Goal: Task Accomplishment & Management: Manage account settings

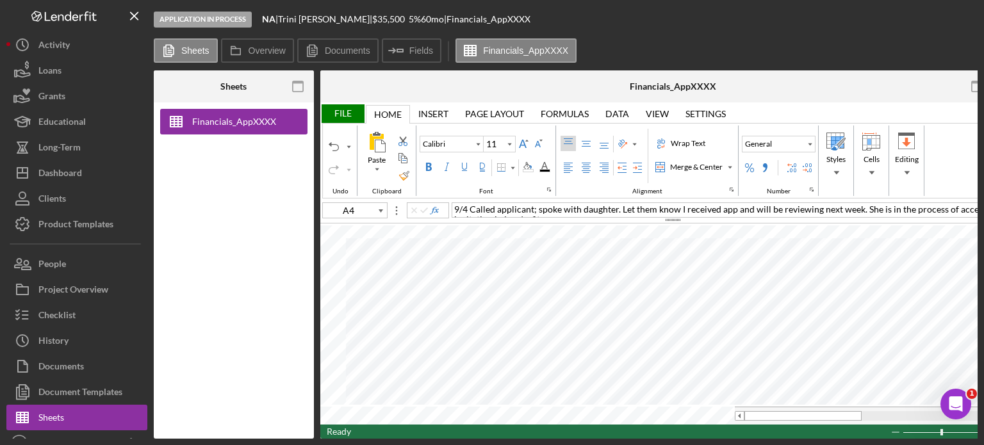
scroll to position [17, 0]
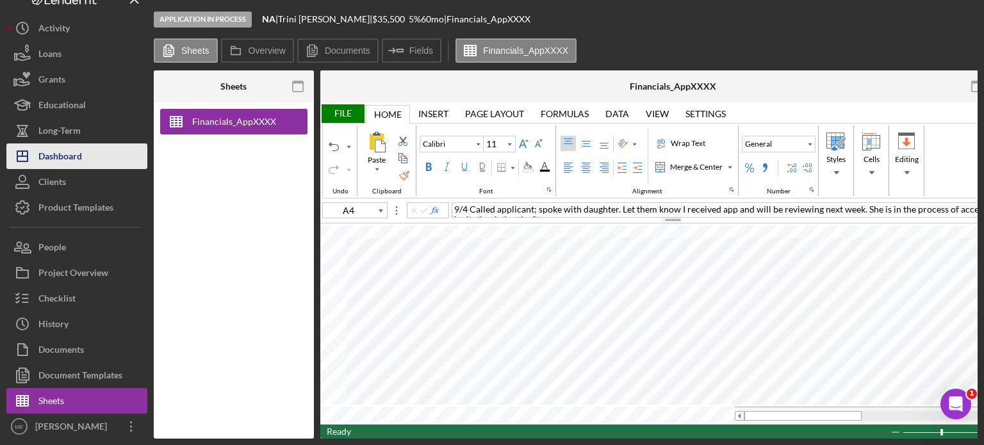
click at [77, 148] on div "Dashboard" at bounding box center [60, 157] width 44 height 29
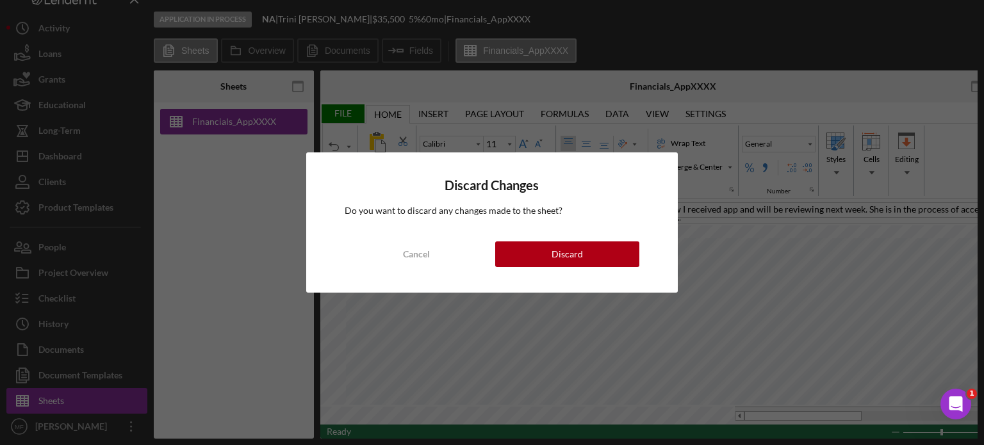
click at [461, 320] on div "Discard Changes Do you want to discard any changes made to the sheet? Cancel Di…" at bounding box center [492, 222] width 984 height 445
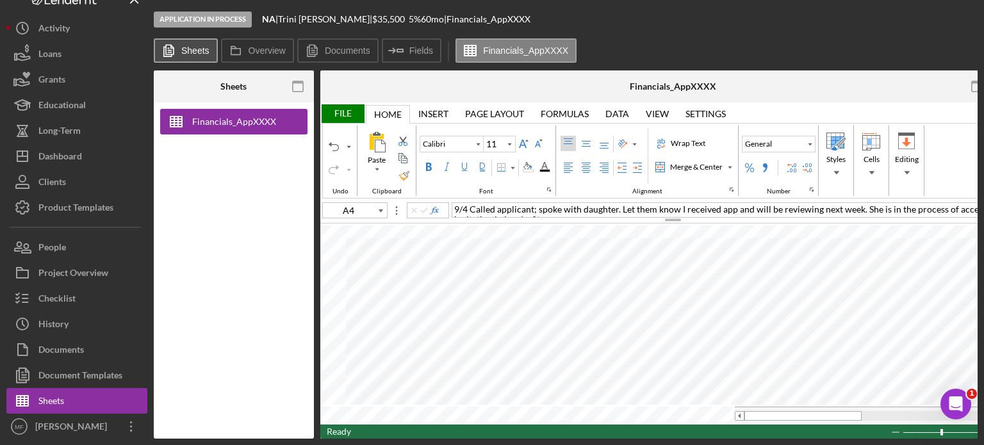
click at [198, 47] on label "Sheets" at bounding box center [195, 50] width 28 height 10
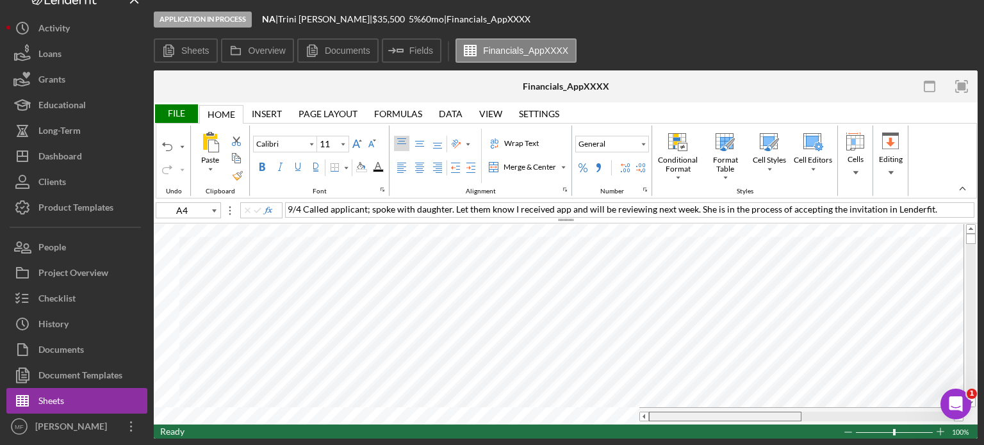
drag, startPoint x: 728, startPoint y: 415, endPoint x: 510, endPoint y: 475, distance: 225.3
click at [510, 445] on html "Application In Process NA | [PERSON_NAME] | $35,500 $8,875 5 % 60 mo | Financia…" at bounding box center [492, 222] width 984 height 445
type input "C18"
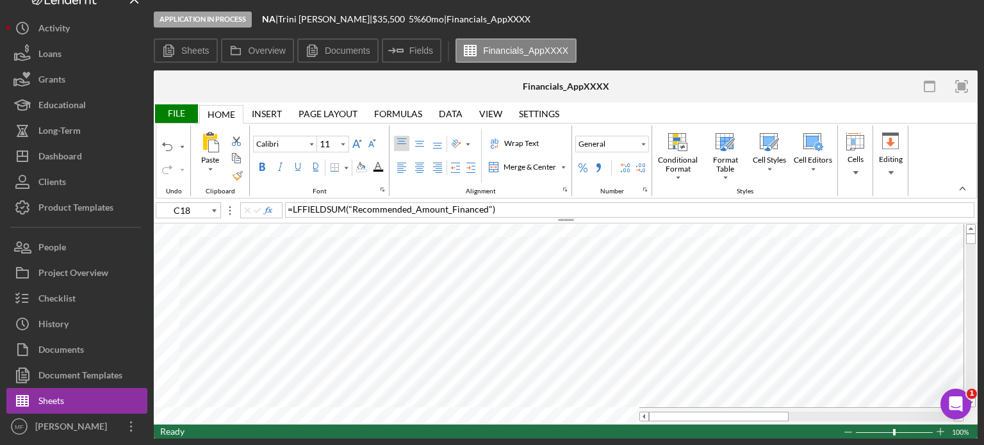
type input "Arial"
type input "E9"
type input "10"
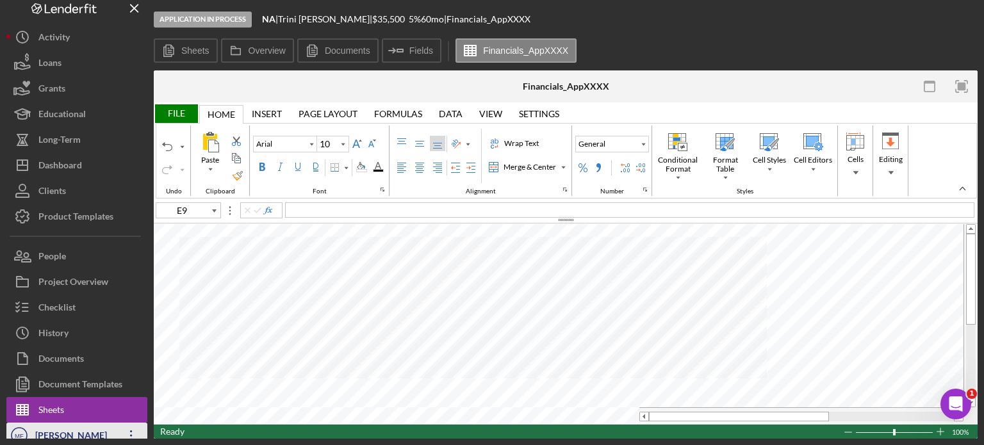
scroll to position [0, 0]
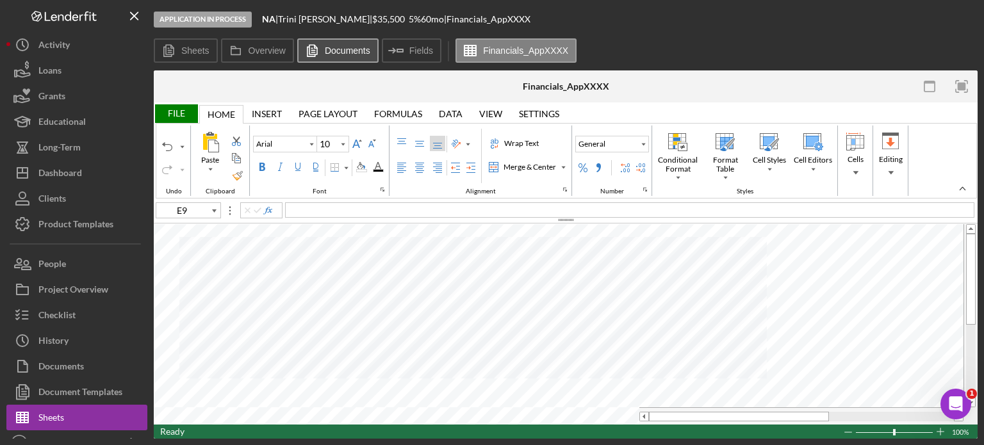
click at [341, 53] on label "Documents" at bounding box center [347, 50] width 45 height 10
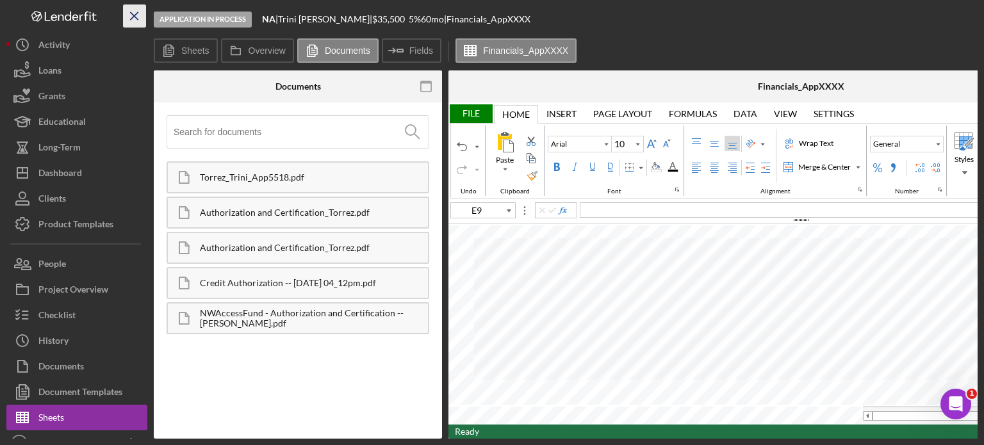
click at [132, 12] on icon "Icon/Menu Close" at bounding box center [134, 16] width 29 height 29
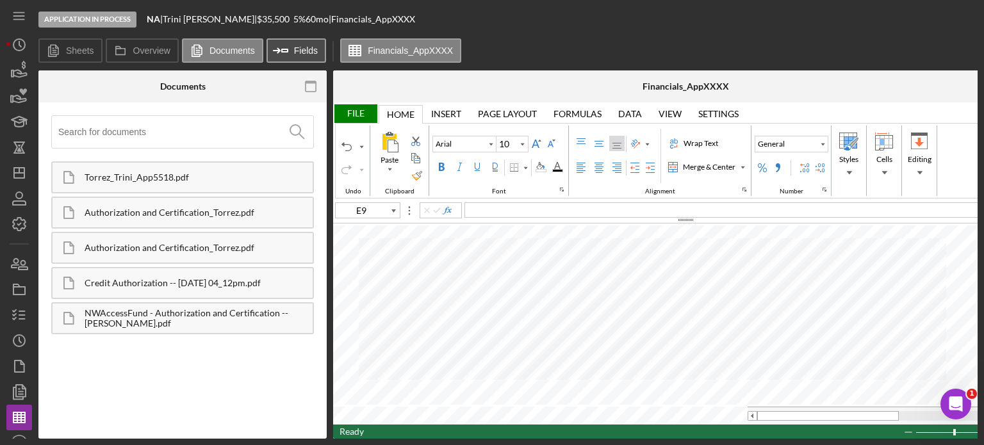
click at [304, 60] on button "Icon/Insert Field Fields" at bounding box center [296, 50] width 60 height 24
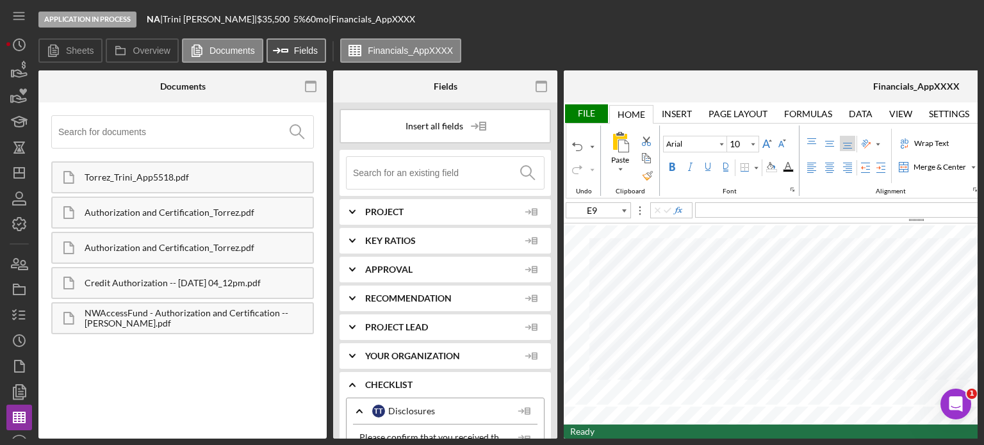
click at [298, 51] on label "Fields" at bounding box center [306, 50] width 24 height 10
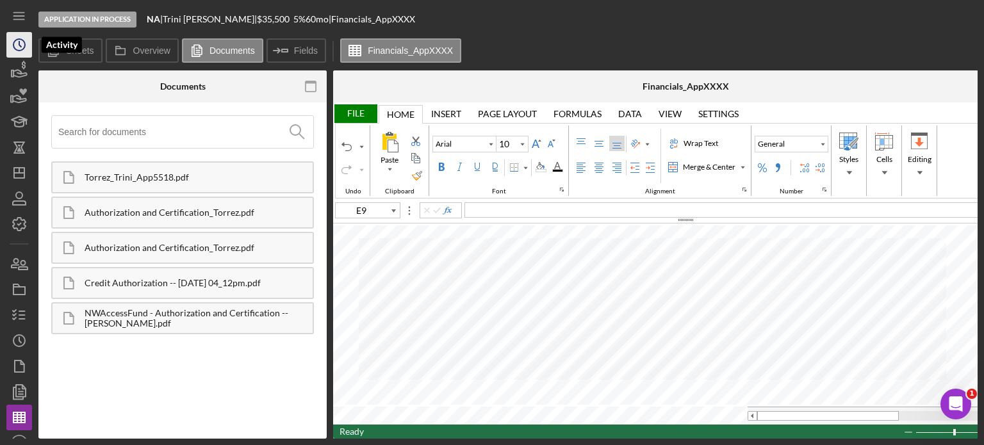
click at [19, 37] on icon "Icon/History" at bounding box center [19, 45] width 32 height 32
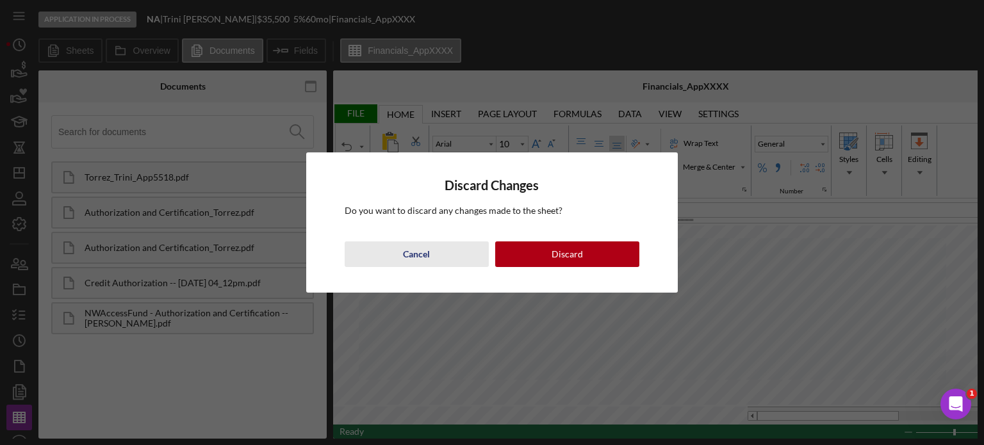
click at [432, 257] on button "Cancel" at bounding box center [417, 254] width 144 height 26
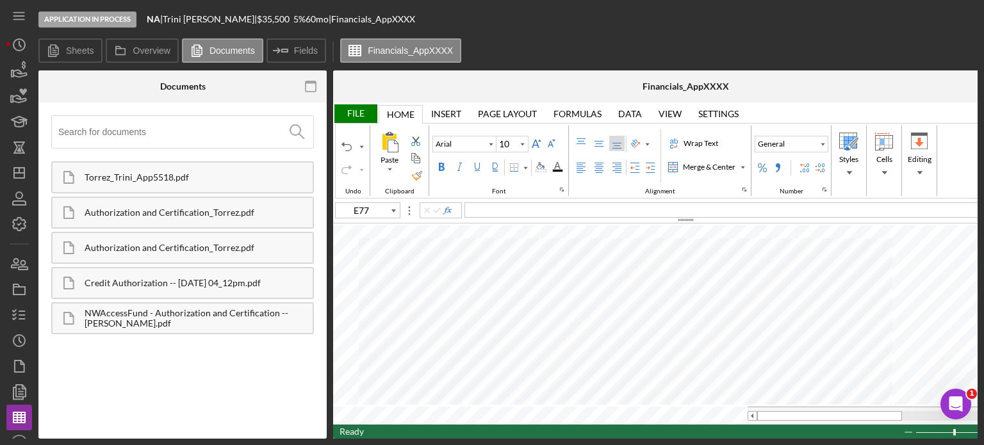
type input "A4"
type input "Calibri"
type input "11"
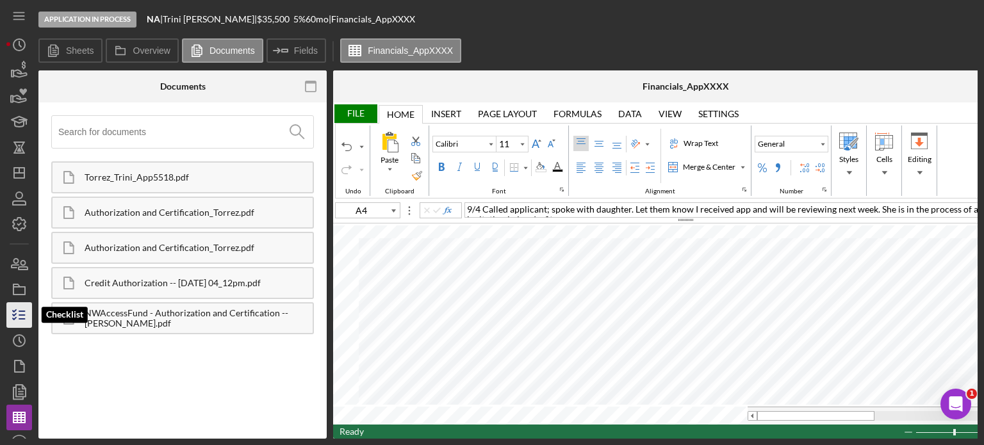
click at [24, 322] on icon "button" at bounding box center [19, 315] width 32 height 32
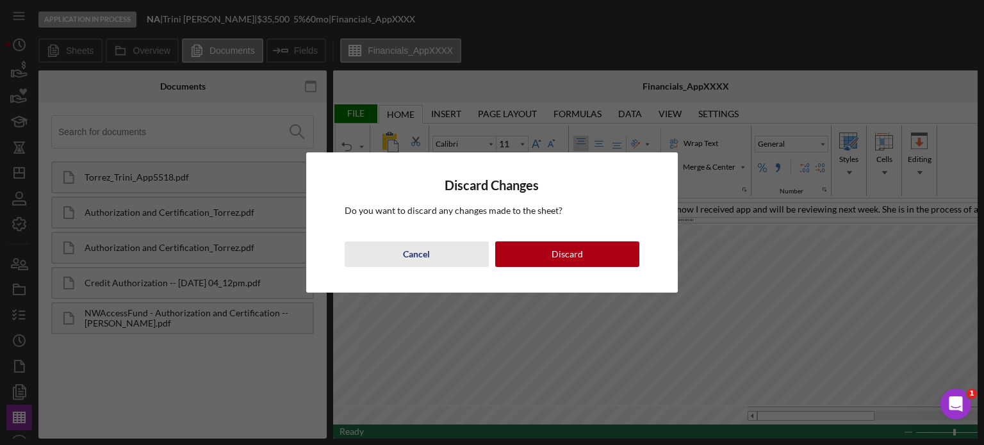
click at [412, 254] on div "Cancel" at bounding box center [416, 254] width 27 height 26
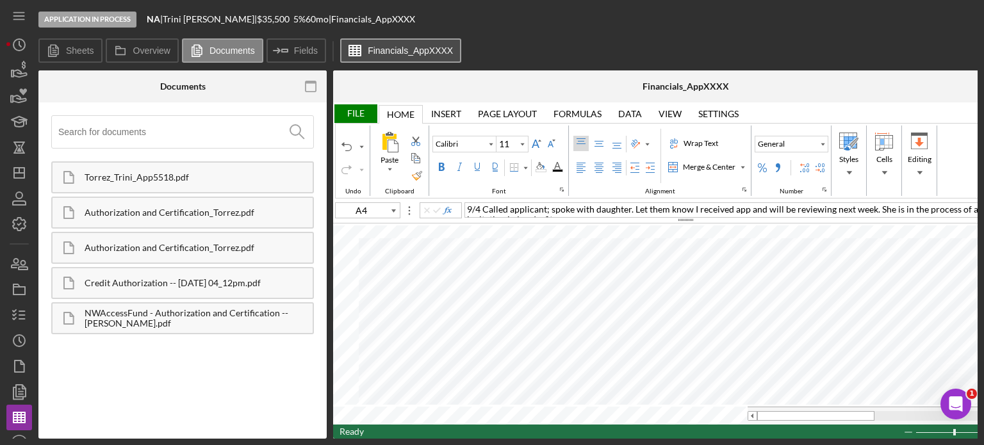
click at [390, 48] on label "Financials_AppXXXX" at bounding box center [410, 50] width 85 height 10
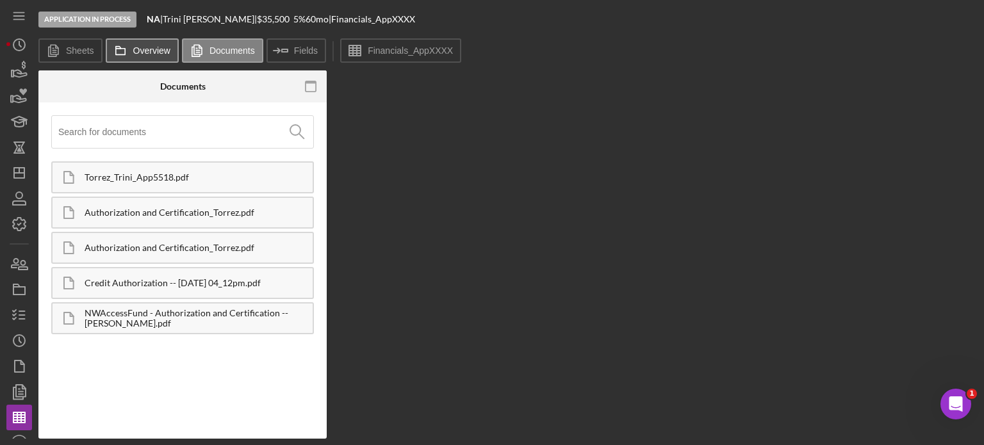
click at [136, 54] on label "Overview" at bounding box center [151, 50] width 37 height 10
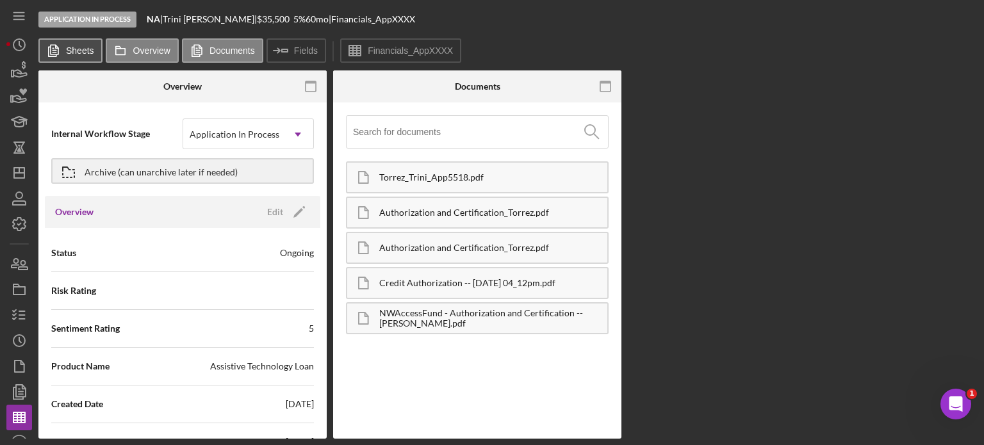
click at [74, 53] on label "Sheets" at bounding box center [80, 50] width 28 height 10
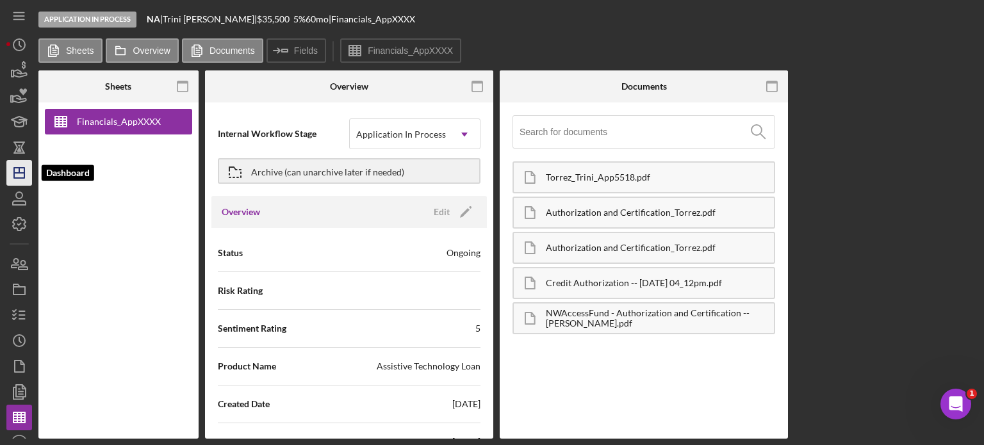
click at [20, 181] on icon "Icon/Dashboard" at bounding box center [19, 173] width 32 height 32
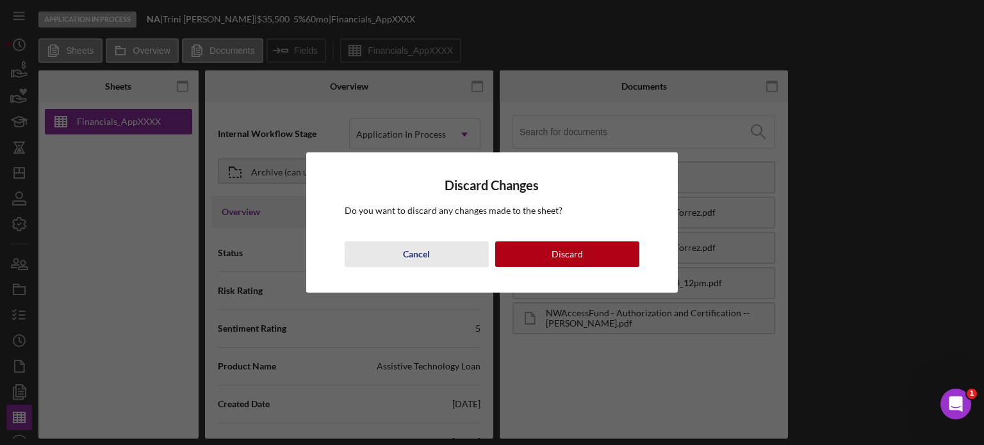
click at [416, 253] on div "Cancel" at bounding box center [416, 254] width 27 height 26
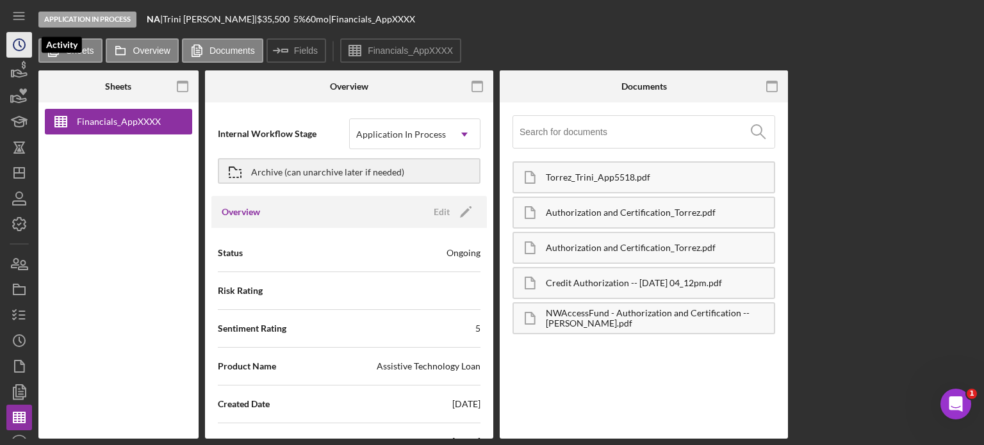
click at [17, 47] on icon "Icon/History" at bounding box center [19, 45] width 32 height 32
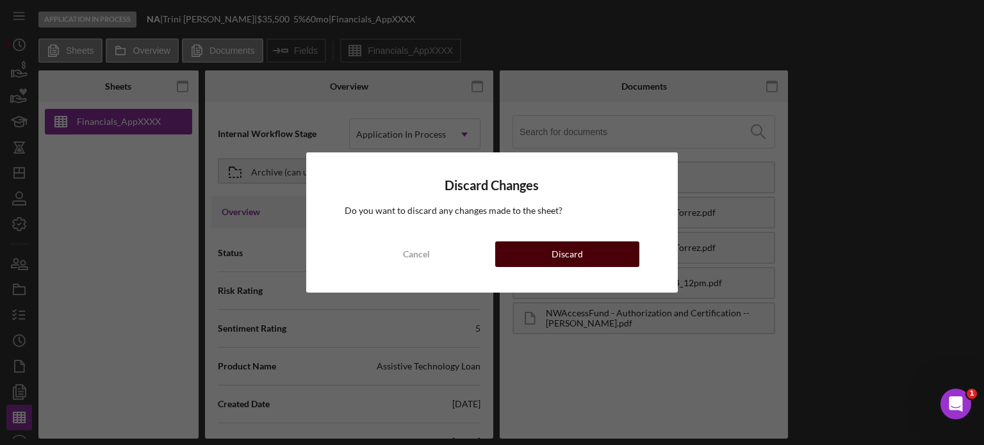
click at [571, 253] on div "Discard" at bounding box center [566, 254] width 31 height 26
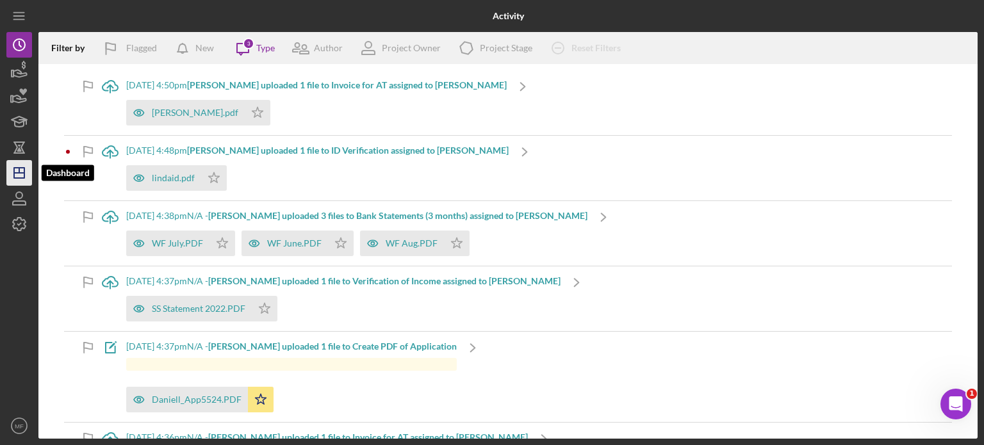
click at [18, 177] on polygon "button" at bounding box center [19, 173] width 10 height 10
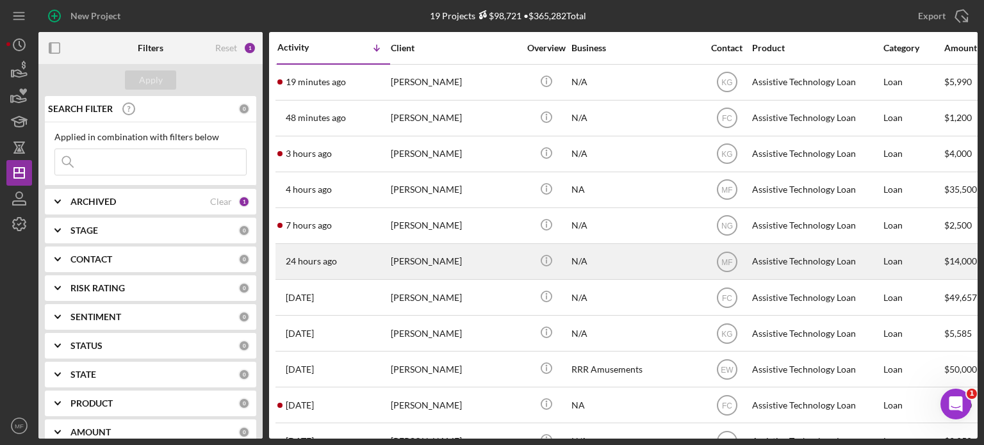
click at [644, 265] on div "N/A" at bounding box center [635, 262] width 128 height 34
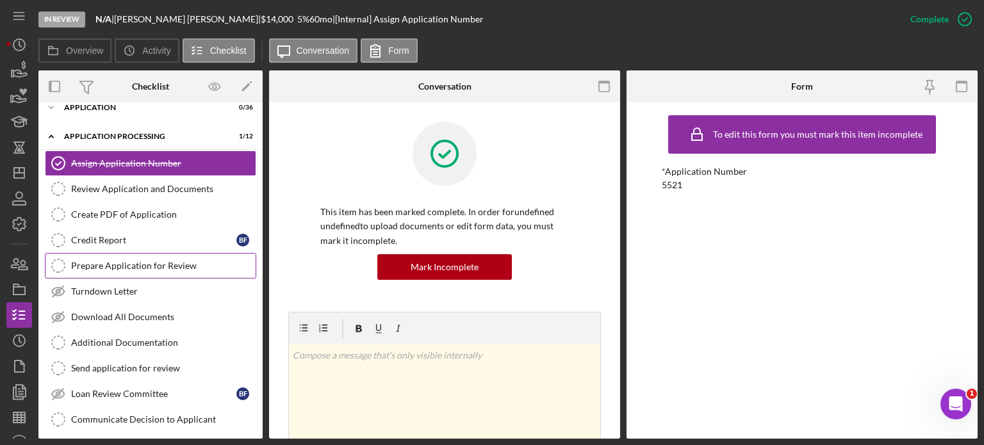
scroll to position [64, 0]
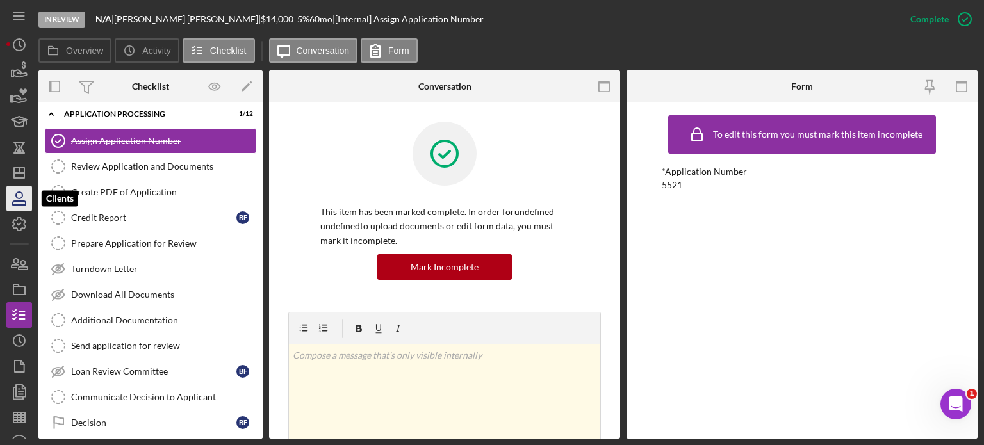
click at [18, 202] on icon "button" at bounding box center [19, 199] width 32 height 32
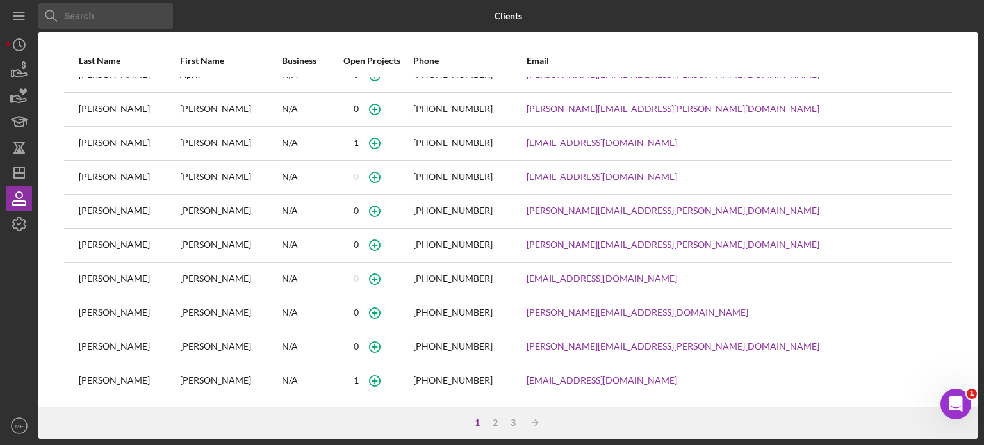
scroll to position [190, 0]
click at [234, 276] on div "[PERSON_NAME]" at bounding box center [230, 278] width 100 height 32
click at [326, 279] on div "N/A" at bounding box center [306, 278] width 49 height 32
click at [379, 273] on div "0" at bounding box center [372, 278] width 80 height 32
click at [389, 275] on icon "button" at bounding box center [374, 277] width 29 height 29
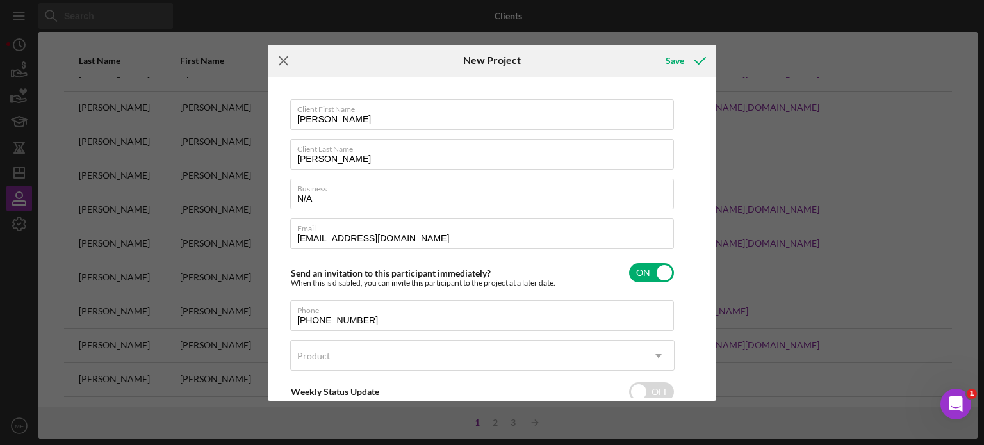
click at [284, 57] on icon "Icon/Menu Close" at bounding box center [284, 61] width 32 height 32
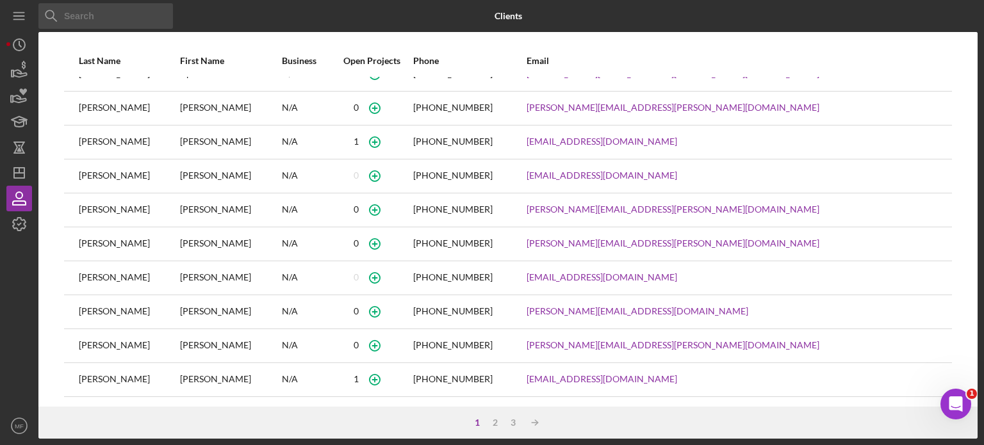
click at [120, 272] on div "[PERSON_NAME]" at bounding box center [129, 278] width 100 height 32
click at [28, 169] on icon "Icon/Dashboard" at bounding box center [19, 173] width 32 height 32
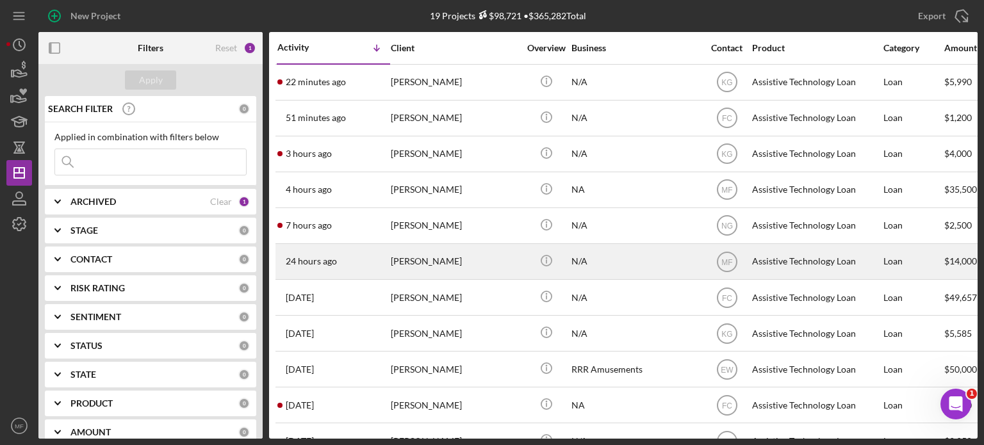
click at [479, 267] on div "[PERSON_NAME]" at bounding box center [455, 262] width 128 height 34
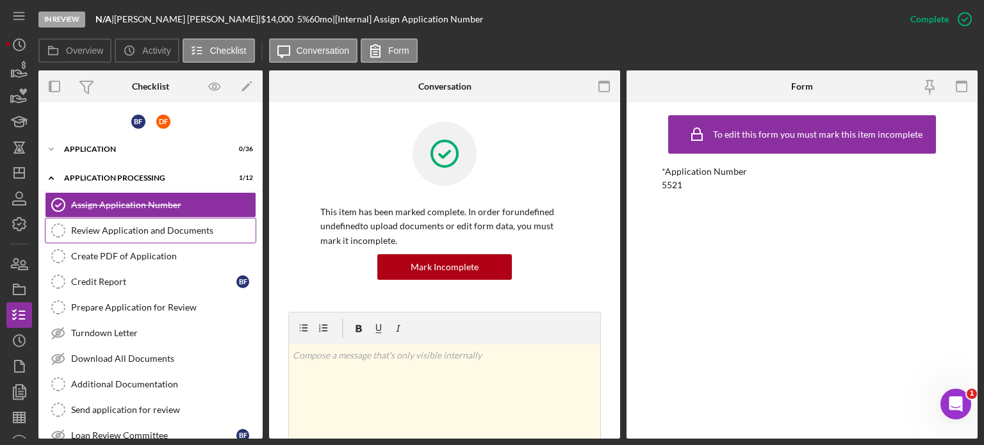
click at [140, 229] on div "Review Application and Documents" at bounding box center [163, 230] width 184 height 10
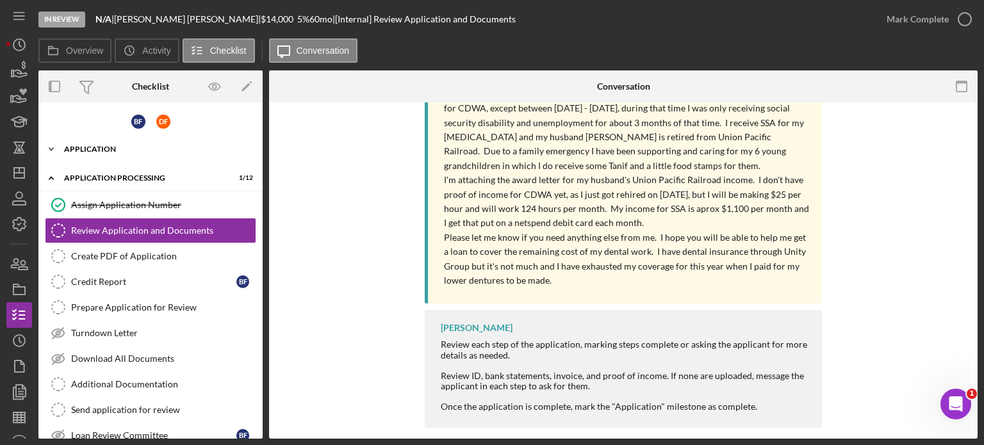
click at [108, 149] on div "Application" at bounding box center [155, 149] width 183 height 8
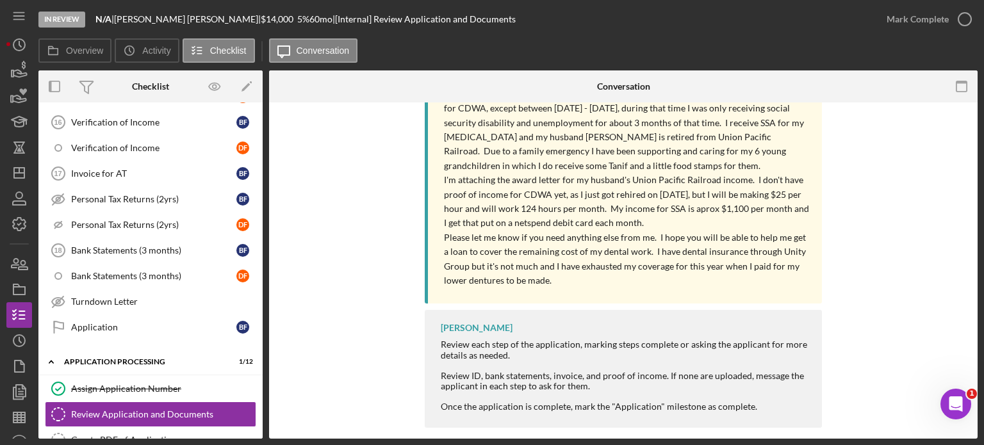
scroll to position [769, 0]
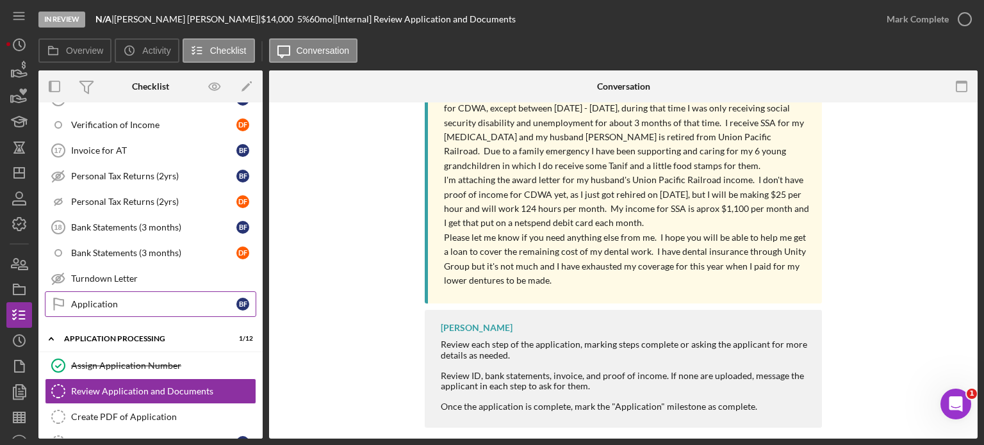
click at [143, 299] on div "Application" at bounding box center [153, 304] width 165 height 10
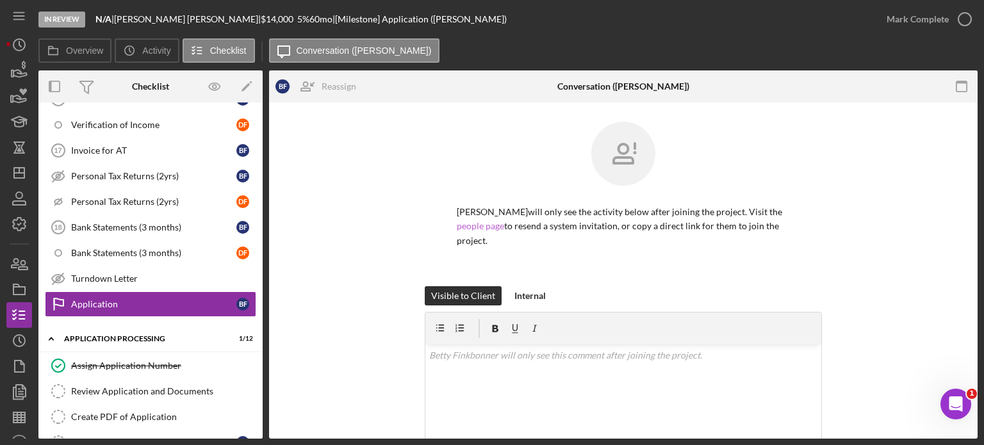
click at [479, 227] on link "people page" at bounding box center [480, 225] width 47 height 11
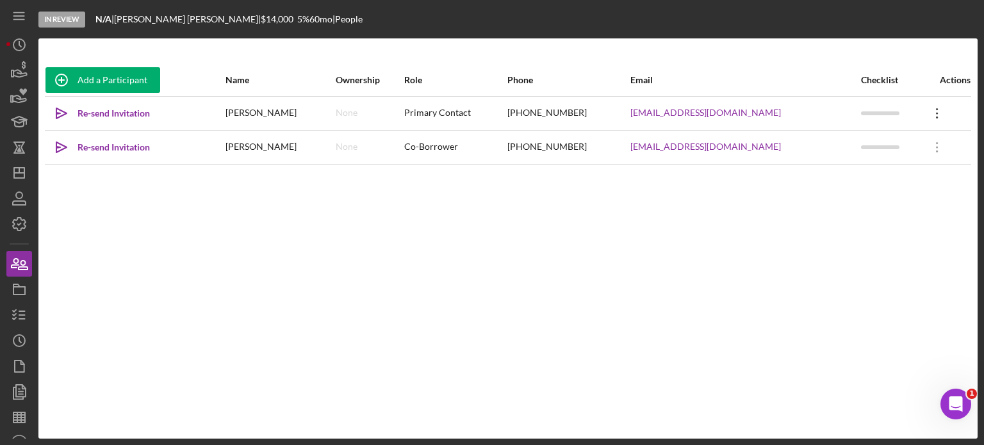
click at [931, 111] on icon "Icon/Overflow" at bounding box center [937, 113] width 32 height 32
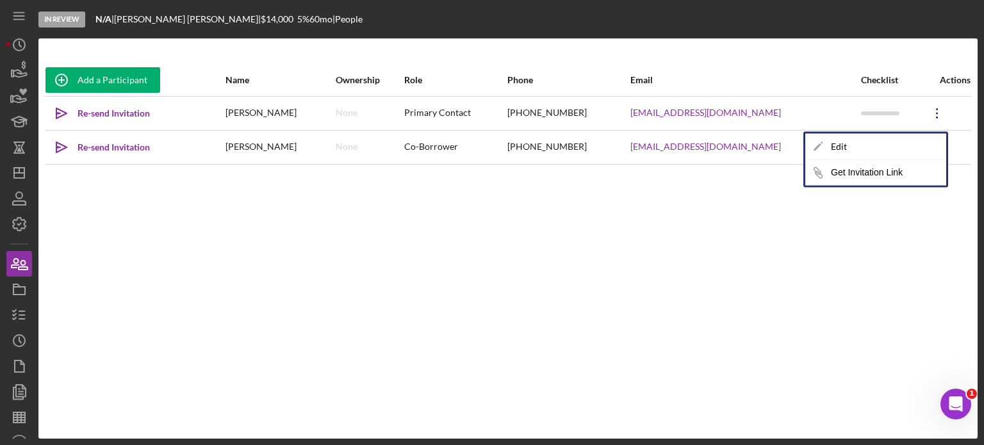
click at [833, 248] on div "Add a Participant Name Ownership Role Phone Email Checklist Actions Icon/icon-i…" at bounding box center [507, 238] width 939 height 349
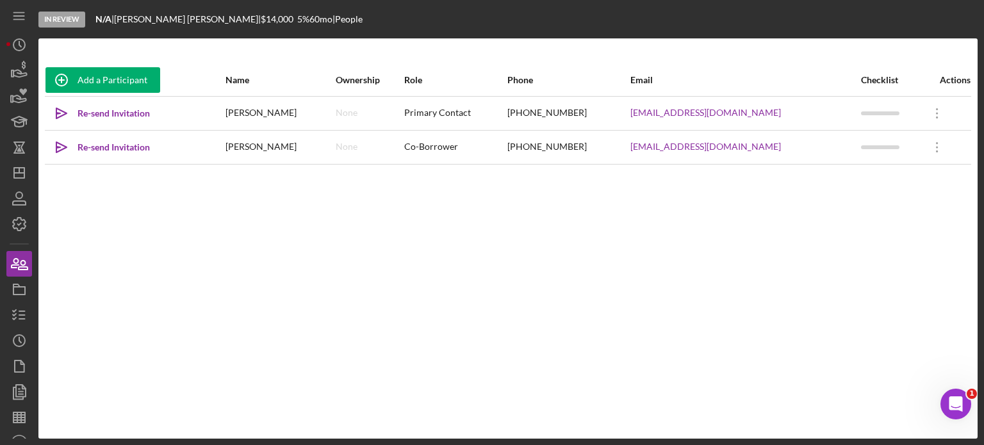
click at [72, 19] on div "In Review" at bounding box center [61, 20] width 47 height 16
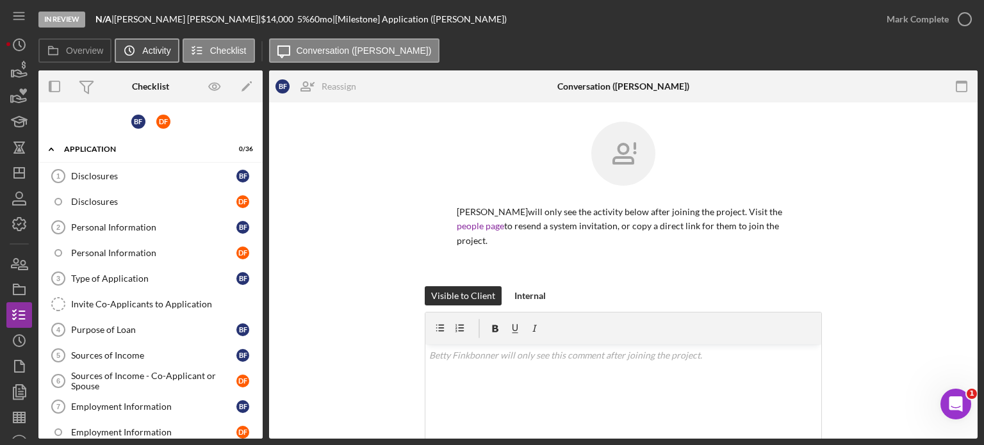
click at [149, 50] on label "Activity" at bounding box center [156, 50] width 28 height 10
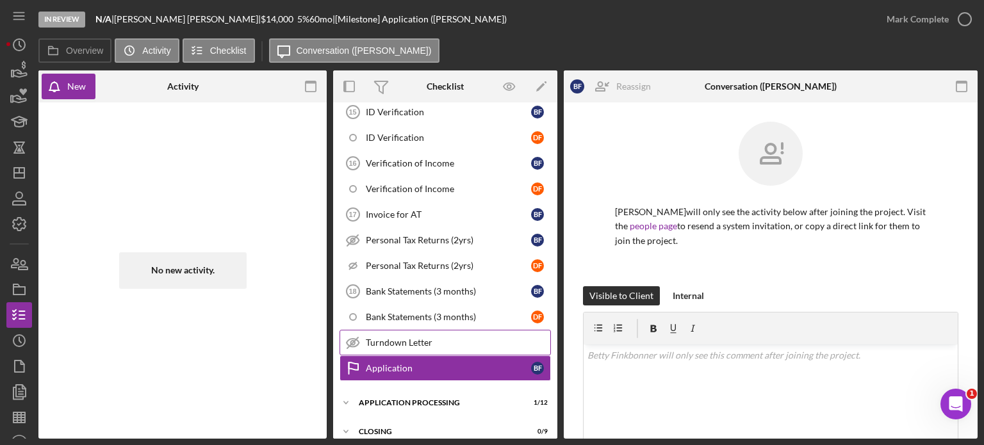
scroll to position [735, 0]
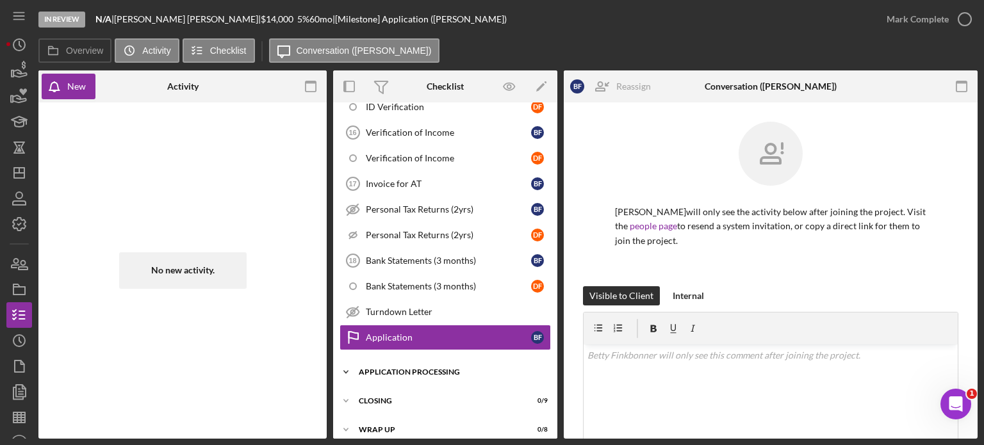
click at [436, 368] on div "Application Processing" at bounding box center [450, 372] width 183 height 8
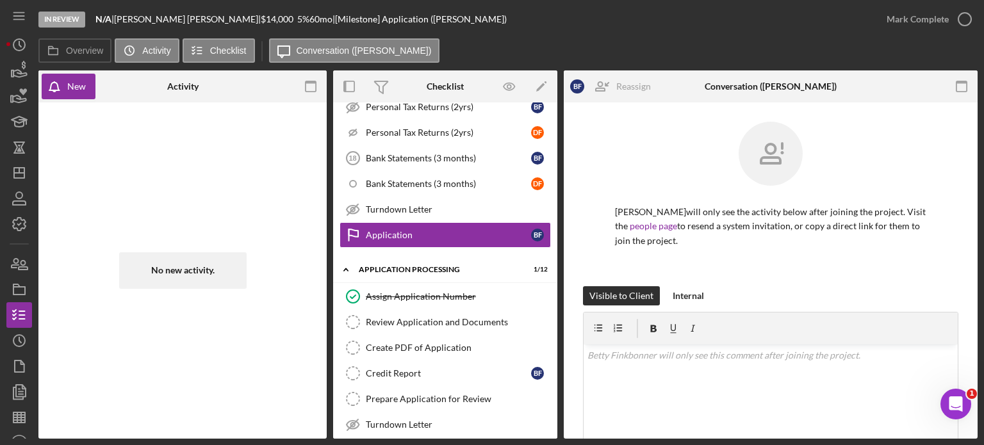
scroll to position [863, 0]
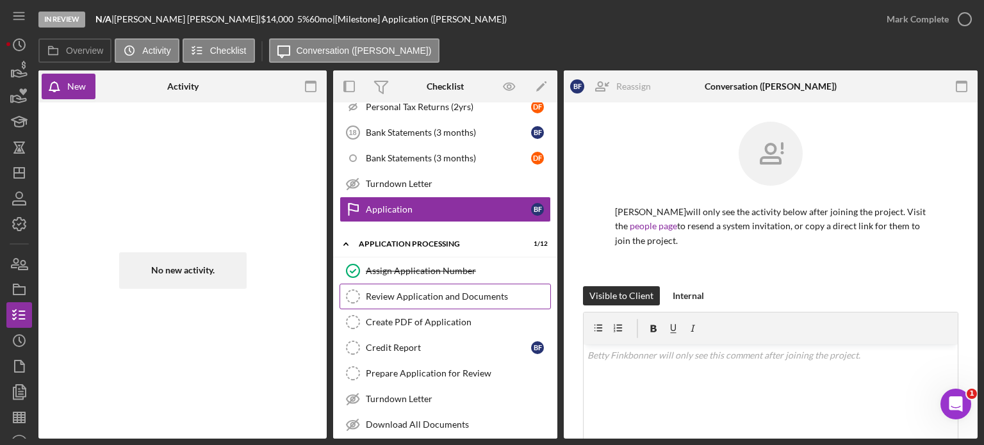
click at [433, 291] on div "Review Application and Documents" at bounding box center [458, 296] width 184 height 10
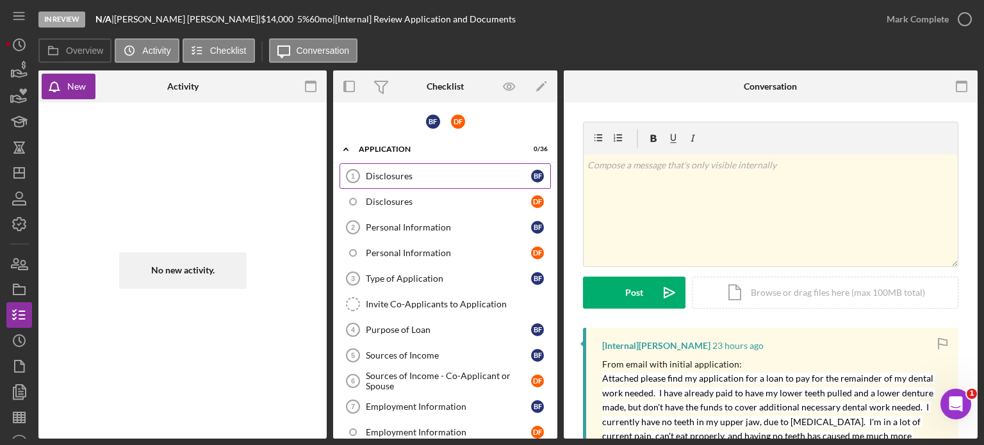
click at [407, 176] on div "Disclosures" at bounding box center [448, 176] width 165 height 10
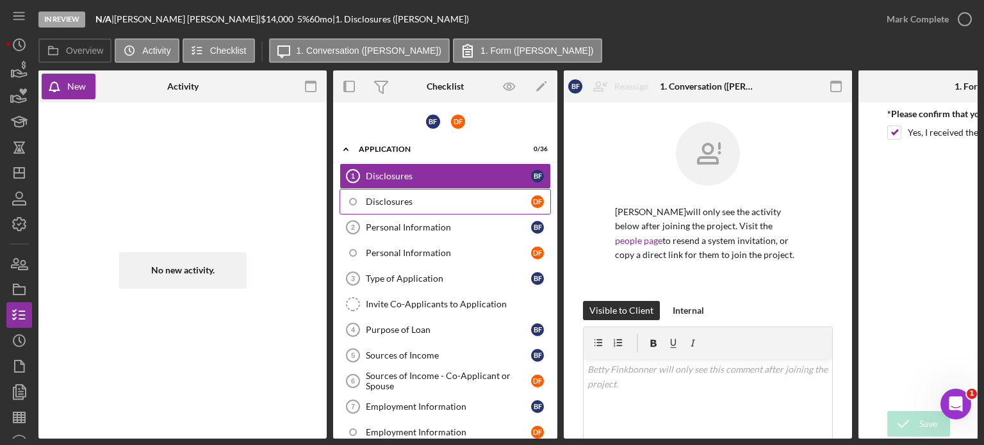
click at [406, 197] on div "Disclosures" at bounding box center [448, 202] width 165 height 10
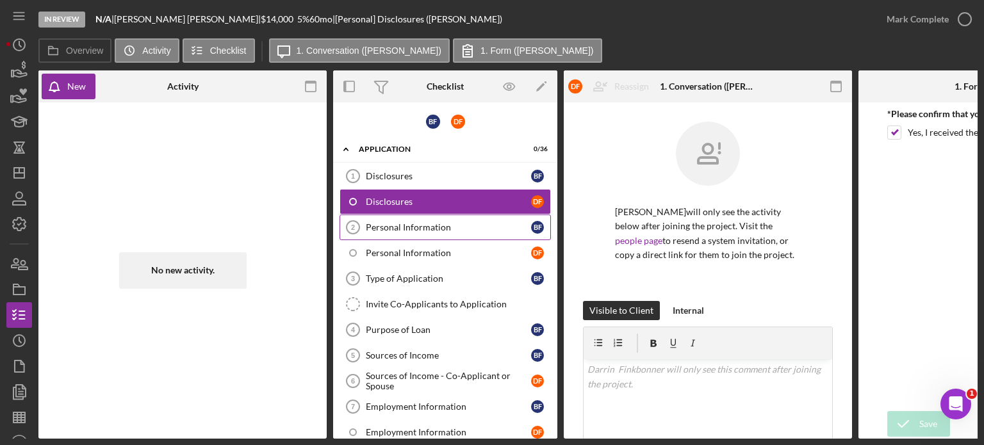
click at [420, 227] on div "Personal Information" at bounding box center [448, 227] width 165 height 10
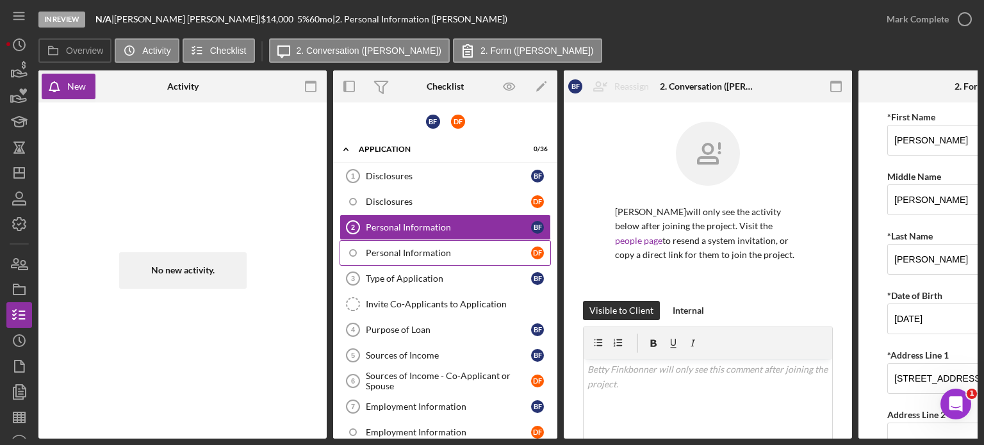
click at [428, 253] on div "Personal Information" at bounding box center [448, 253] width 165 height 10
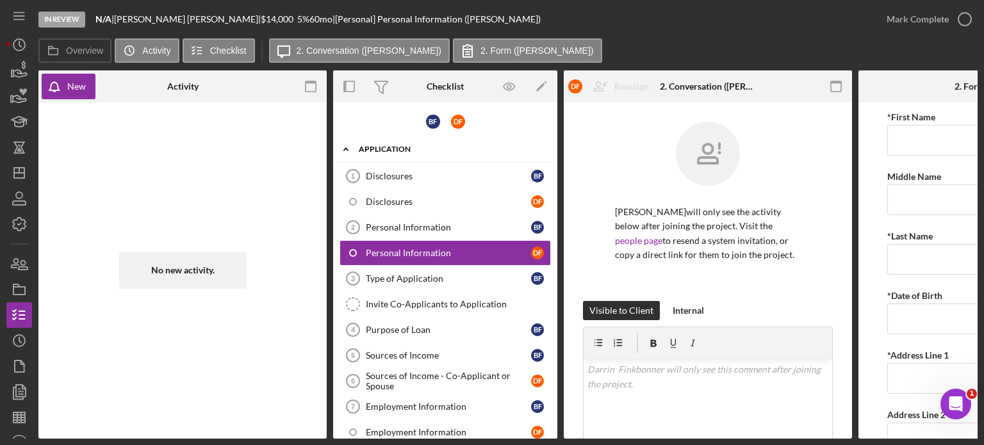
click at [396, 148] on div "Application" at bounding box center [450, 149] width 183 height 8
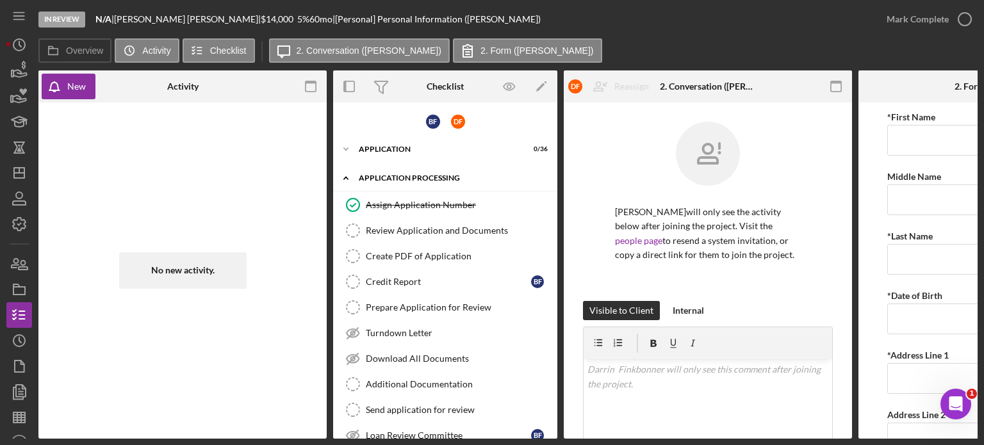
click at [414, 178] on div "Application Processing" at bounding box center [450, 178] width 183 height 8
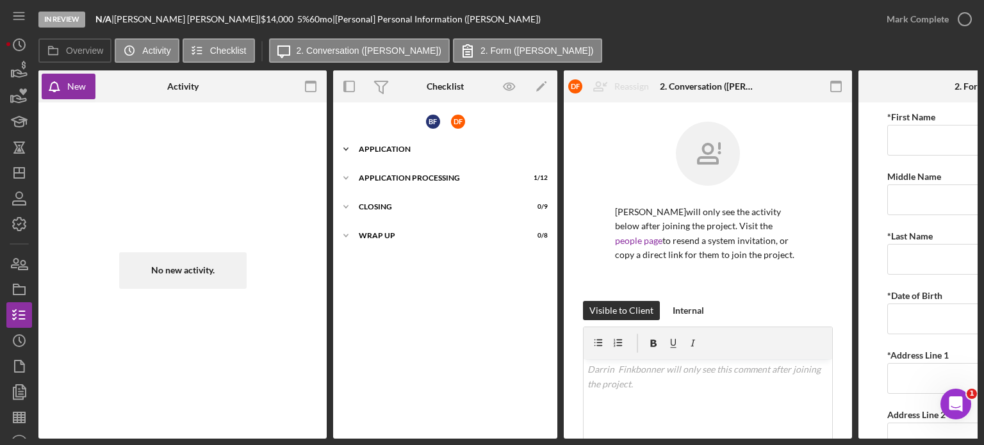
click at [394, 147] on div "Application" at bounding box center [450, 149] width 183 height 8
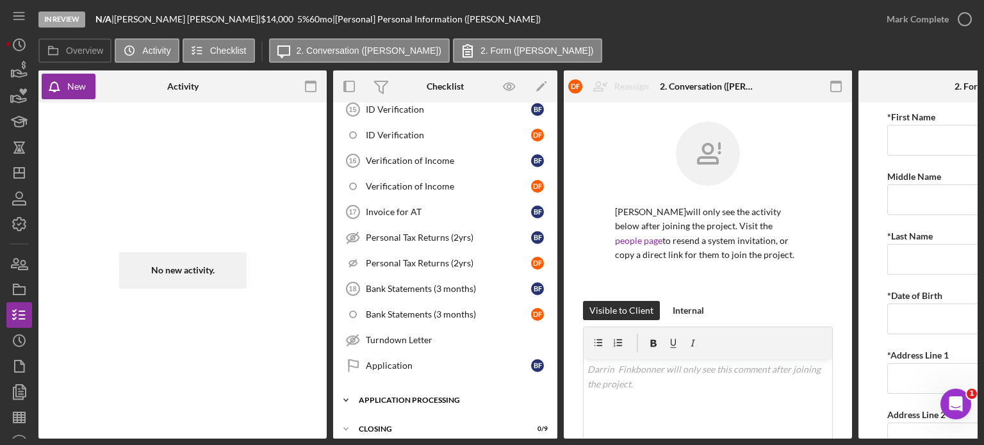
scroll to position [739, 0]
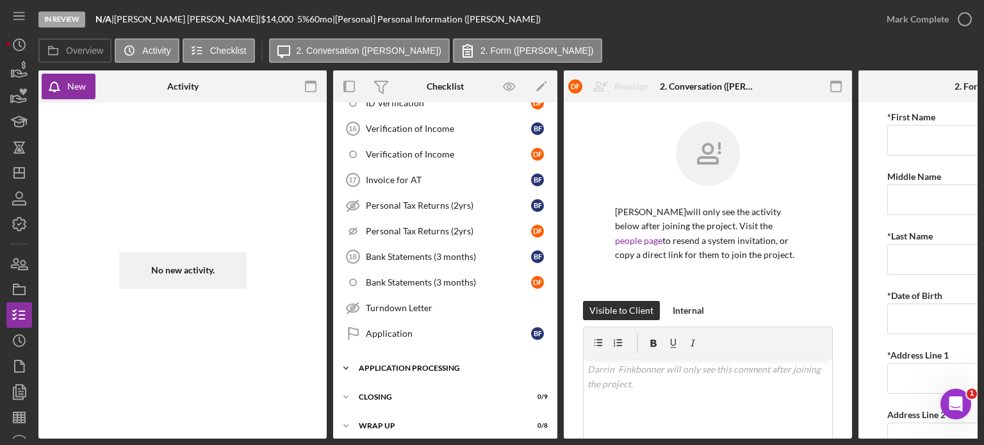
click at [445, 364] on div "Application Processing" at bounding box center [450, 368] width 183 height 8
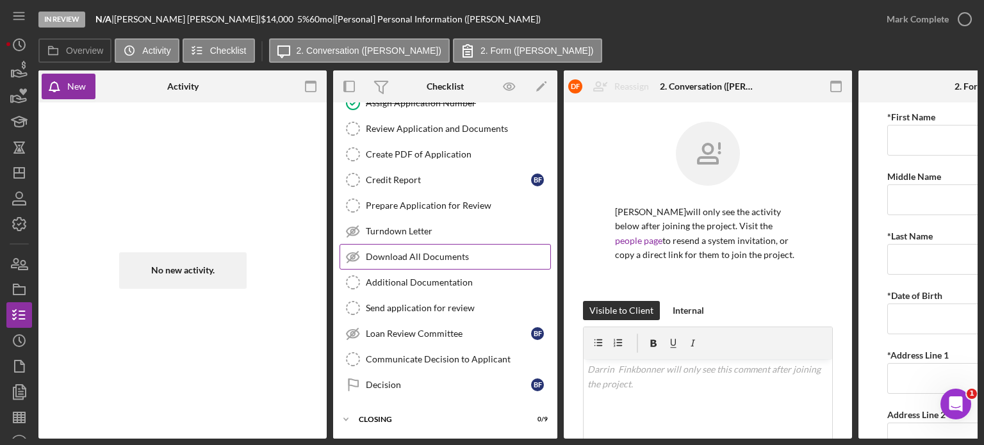
scroll to position [1050, 0]
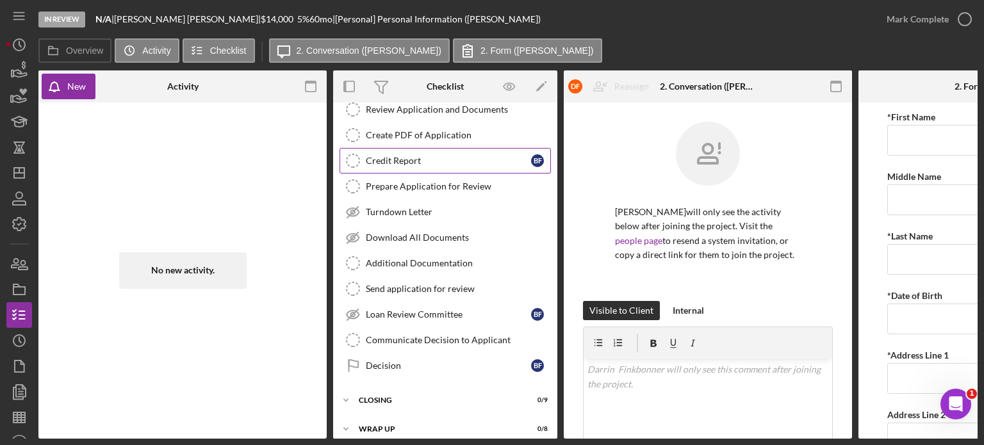
click at [415, 156] on link "Credit Report Credit Report B F" at bounding box center [444, 161] width 211 height 26
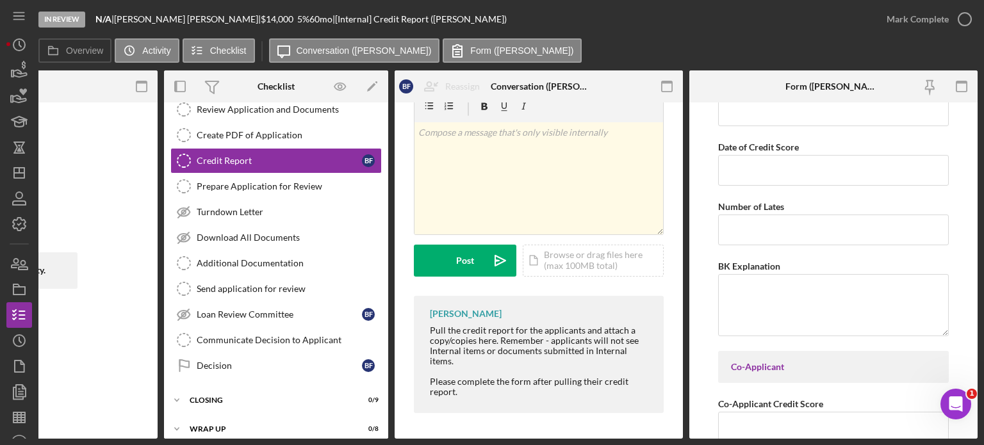
scroll to position [82, 0]
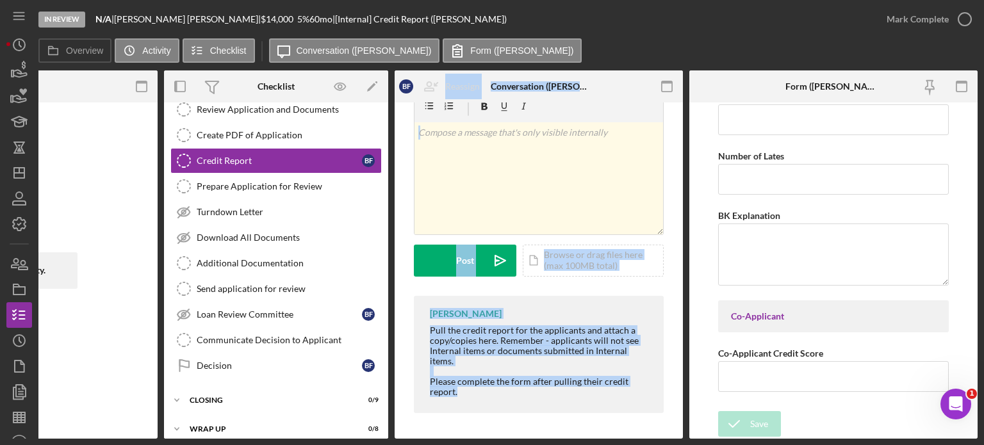
drag, startPoint x: 755, startPoint y: 439, endPoint x: 219, endPoint y: 475, distance: 537.3
click at [219, 445] on html "In Review N/A | [PERSON_NAME] | $14,000 $4,900 5 % 60 mo | [Internal] Credit Re…" at bounding box center [492, 222] width 984 height 445
click at [399, 193] on div "[PERSON_NAME] will only see the activity below after joining the project. Visit…" at bounding box center [539, 165] width 288 height 548
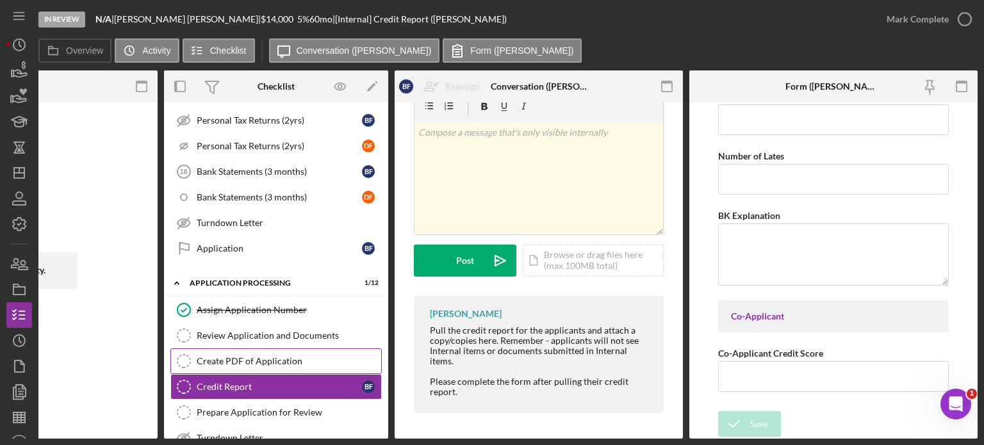
scroll to position [794, 0]
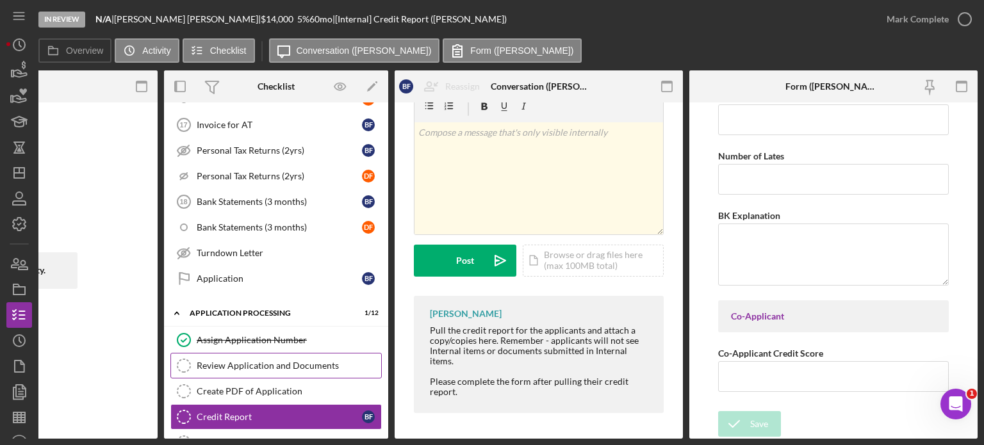
click at [270, 361] on div "Review Application and Documents" at bounding box center [289, 366] width 184 height 10
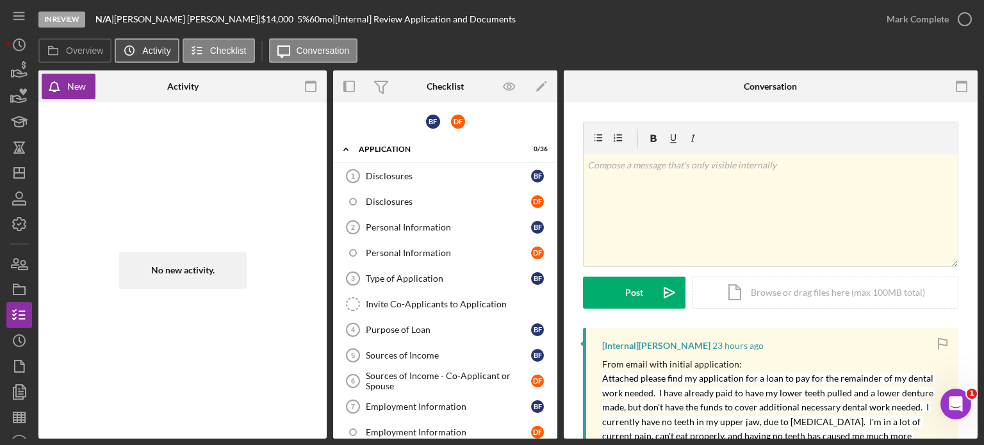
click at [140, 54] on icon "Icon/History" at bounding box center [130, 51] width 26 height 26
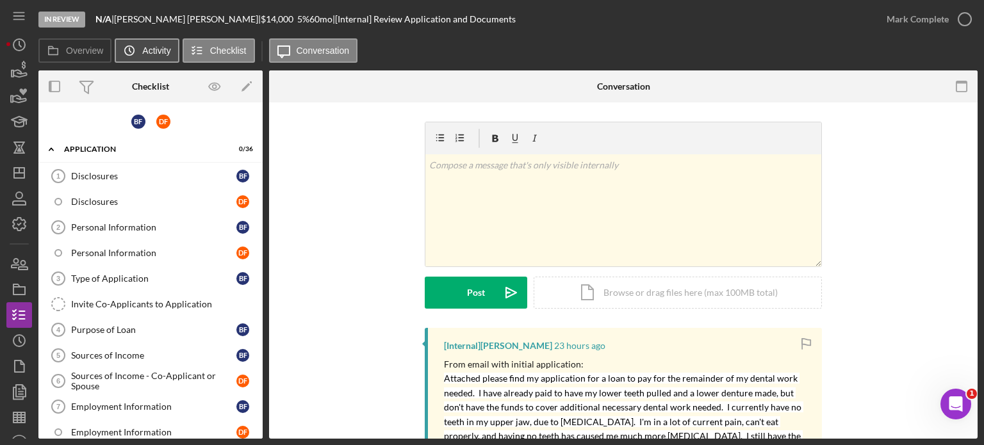
click at [134, 47] on icon "Icon/History" at bounding box center [130, 51] width 26 height 26
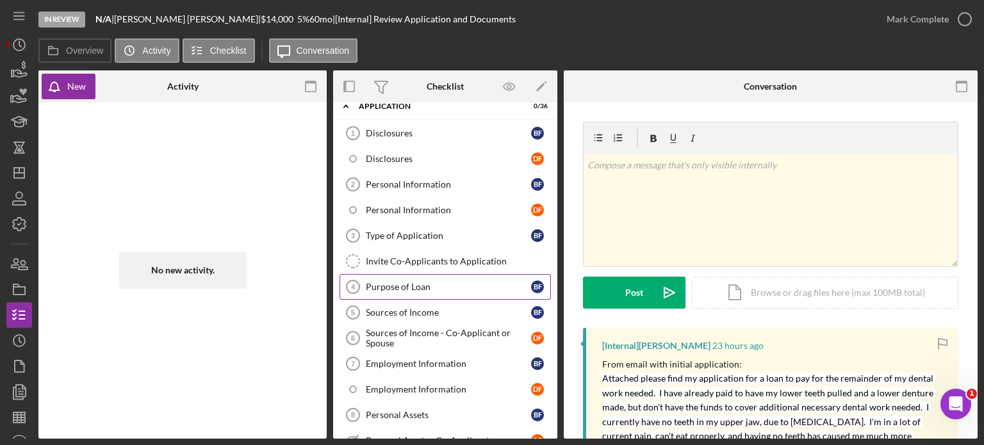
scroll to position [64, 0]
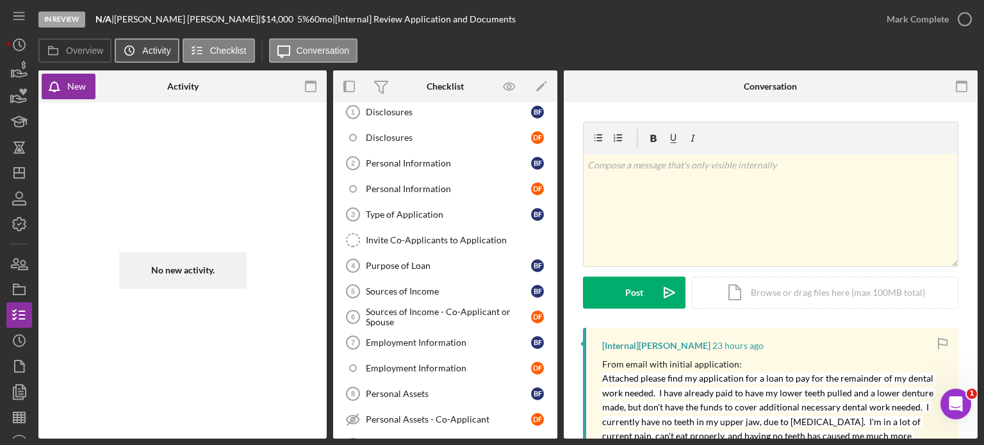
click at [135, 45] on icon "Icon/History" at bounding box center [130, 51] width 26 height 26
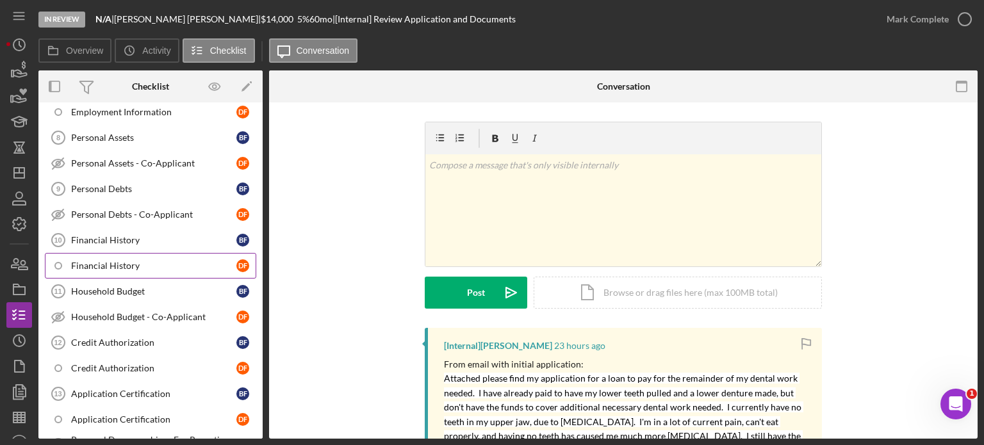
scroll to position [0, 0]
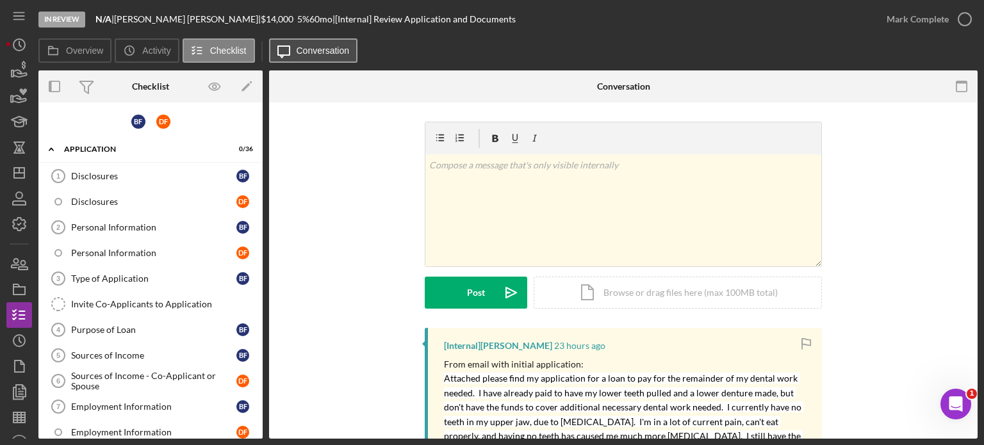
click at [301, 48] on label "Conversation" at bounding box center [323, 50] width 53 height 10
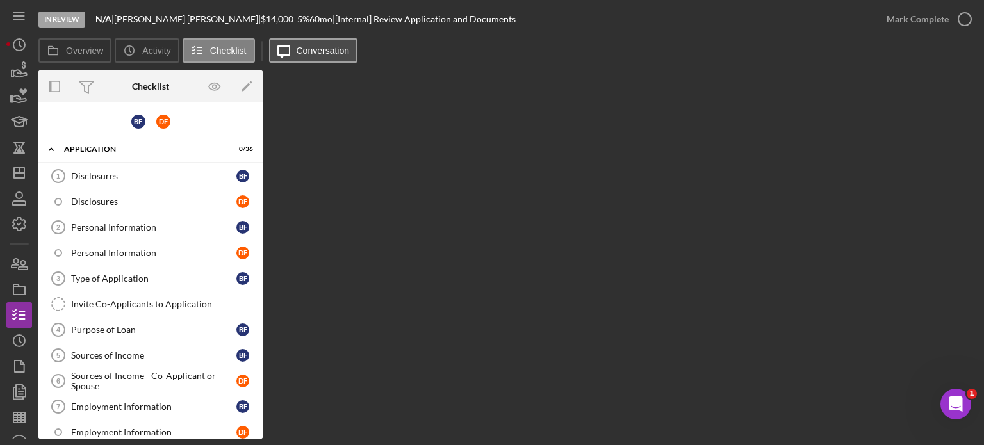
click at [302, 45] on label "Conversation" at bounding box center [323, 50] width 53 height 10
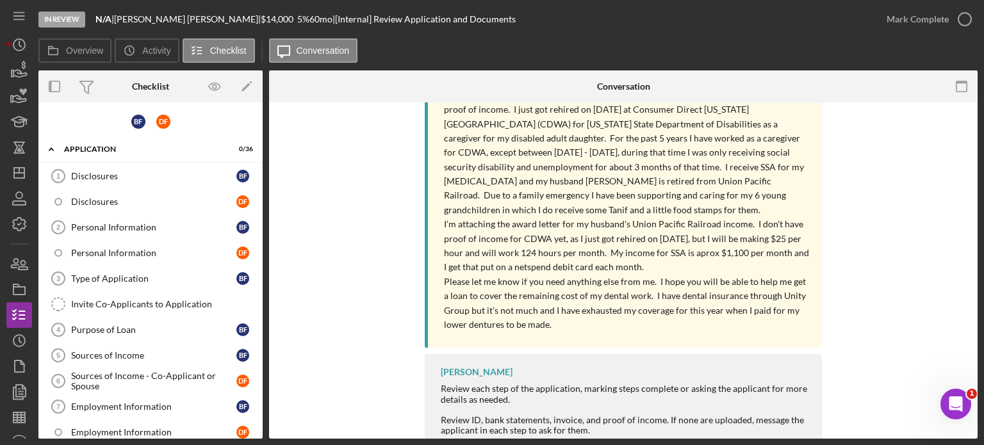
scroll to position [557, 0]
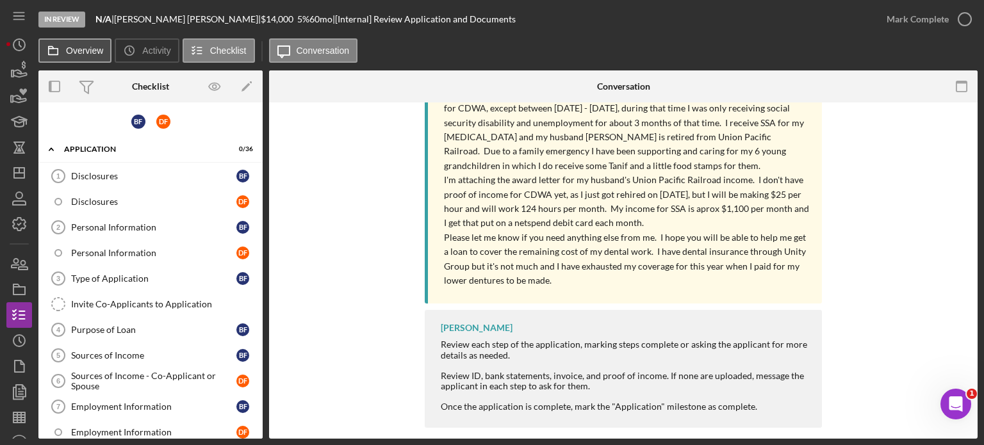
click at [67, 53] on label "Overview" at bounding box center [84, 50] width 37 height 10
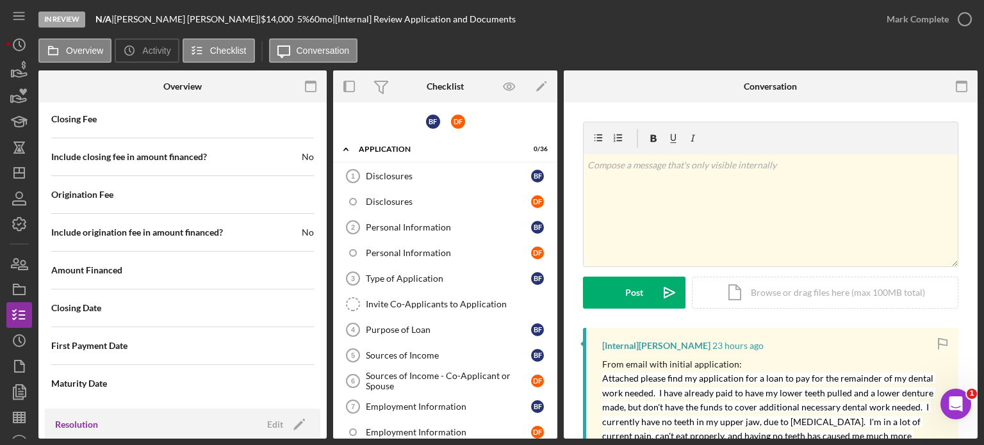
scroll to position [1441, 0]
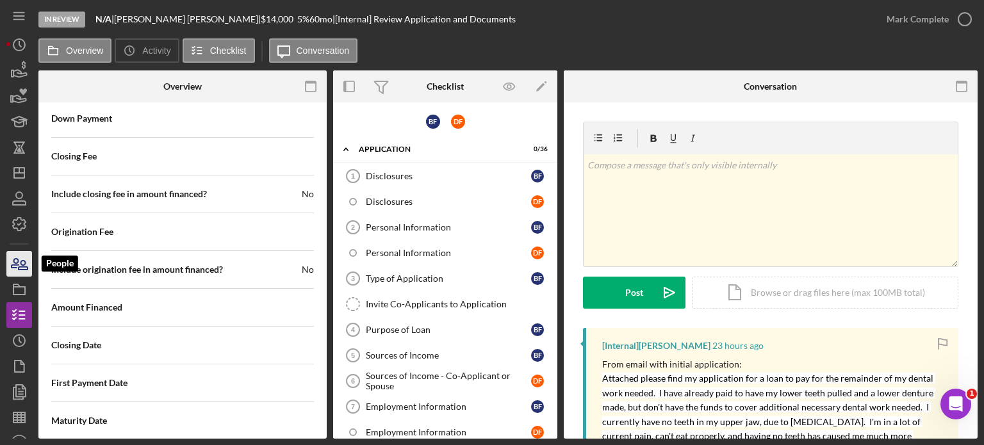
click at [17, 265] on icon "button" at bounding box center [15, 263] width 7 height 9
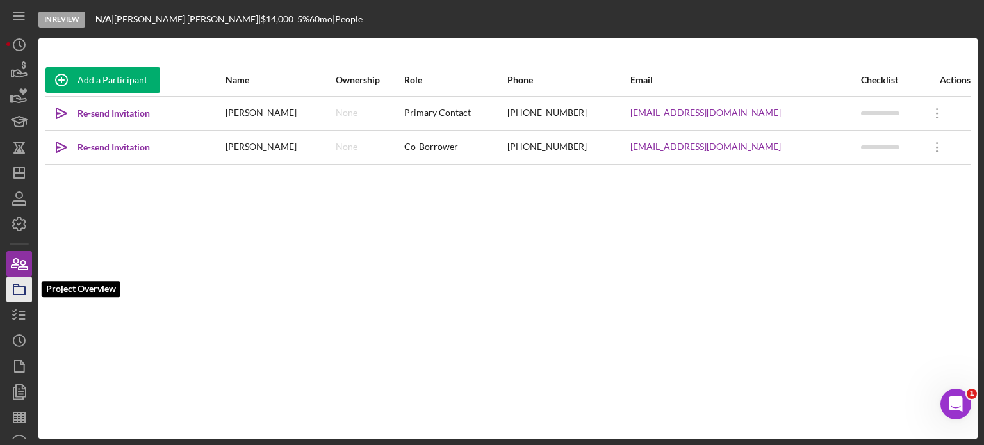
click at [18, 298] on icon "button" at bounding box center [19, 289] width 32 height 32
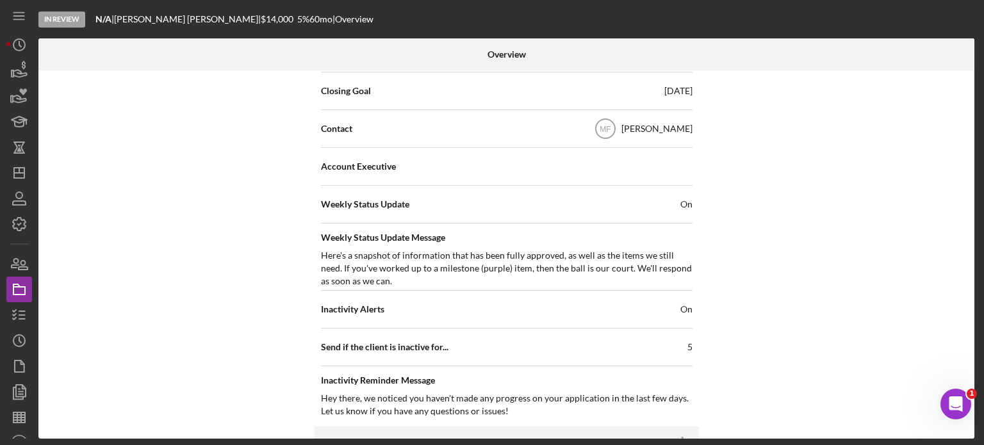
scroll to position [384, 0]
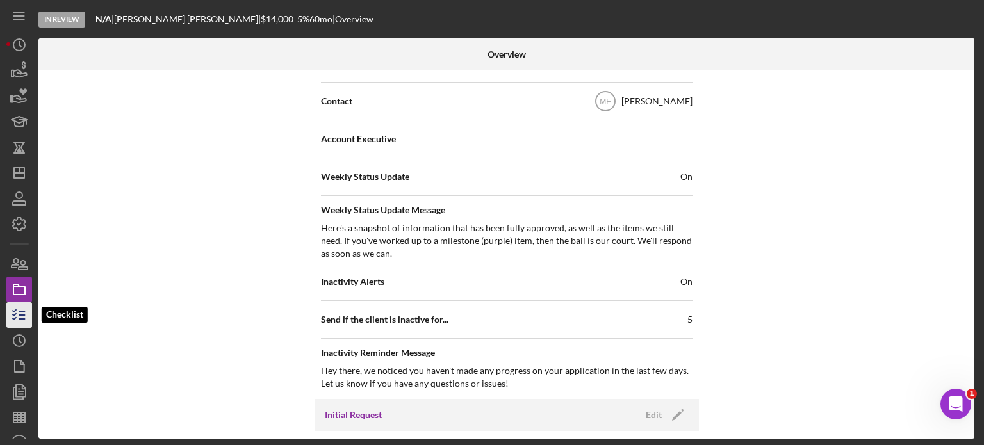
click at [26, 313] on icon "button" at bounding box center [19, 315] width 32 height 32
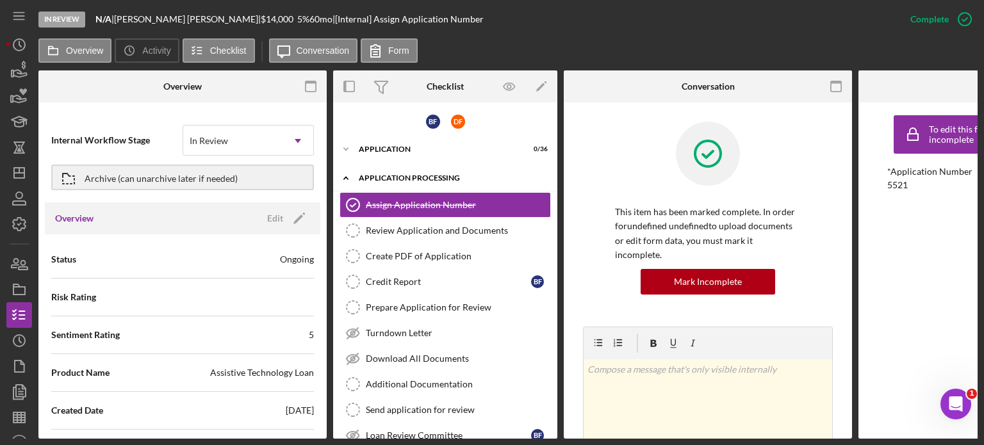
click at [437, 180] on div "Application Processing" at bounding box center [450, 178] width 183 height 8
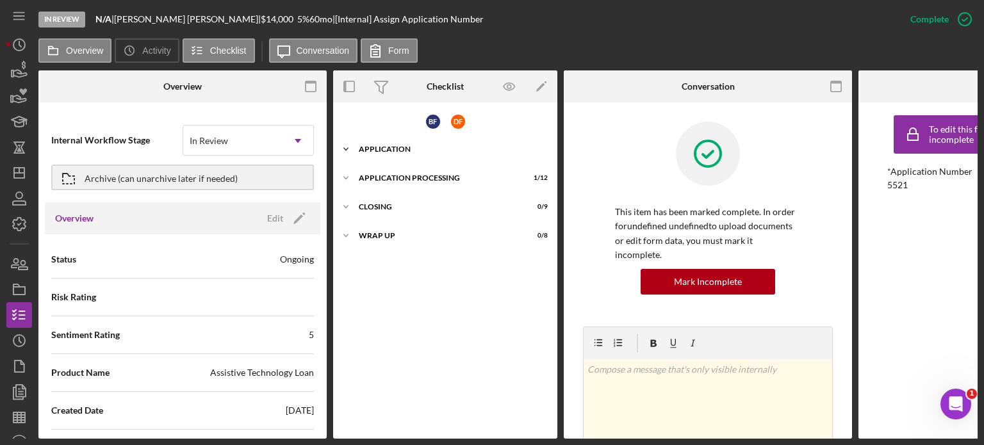
click at [415, 143] on div "Icon/Expander Application 0 / 36" at bounding box center [445, 149] width 224 height 26
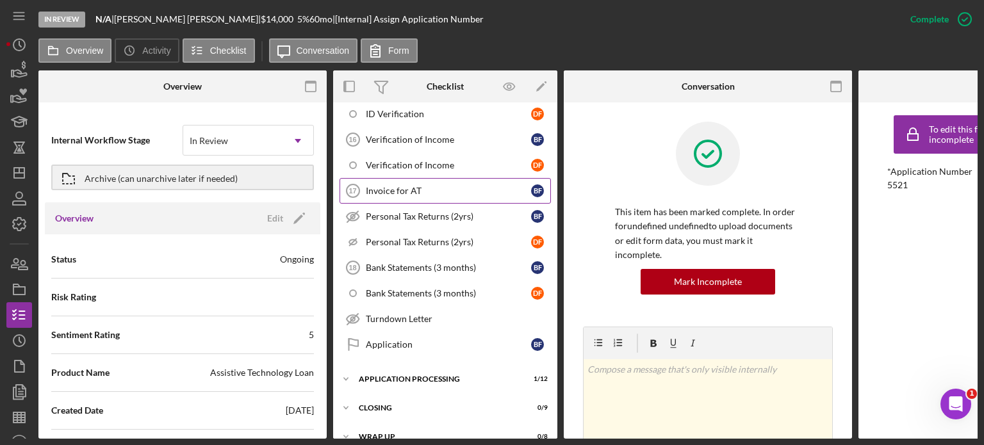
scroll to position [739, 0]
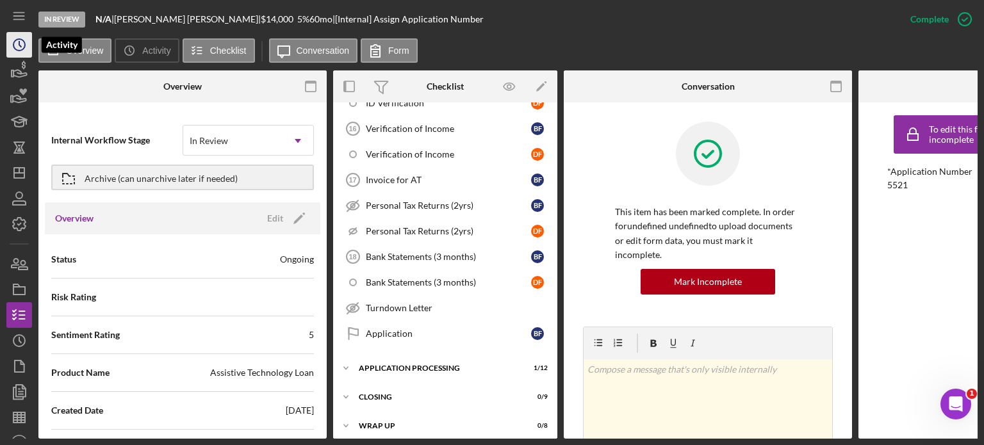
click at [15, 45] on icon "Icon/History" at bounding box center [19, 45] width 32 height 32
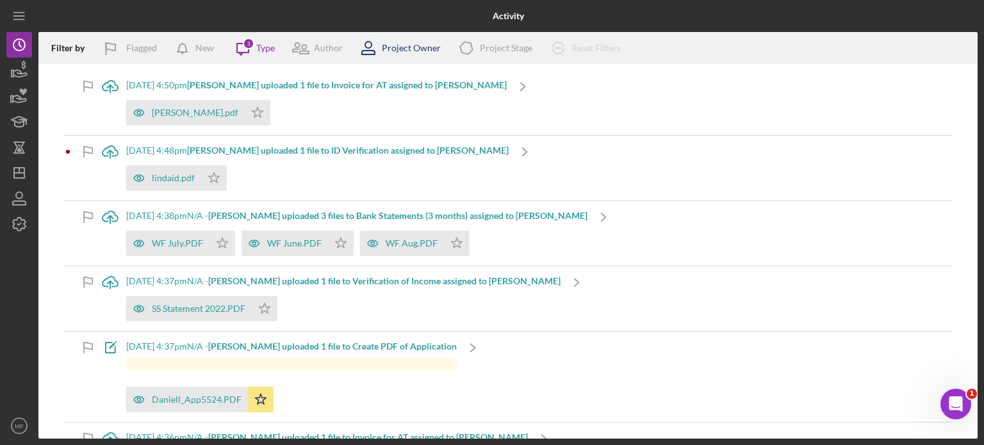
click at [395, 46] on div "Project Owner" at bounding box center [411, 48] width 59 height 10
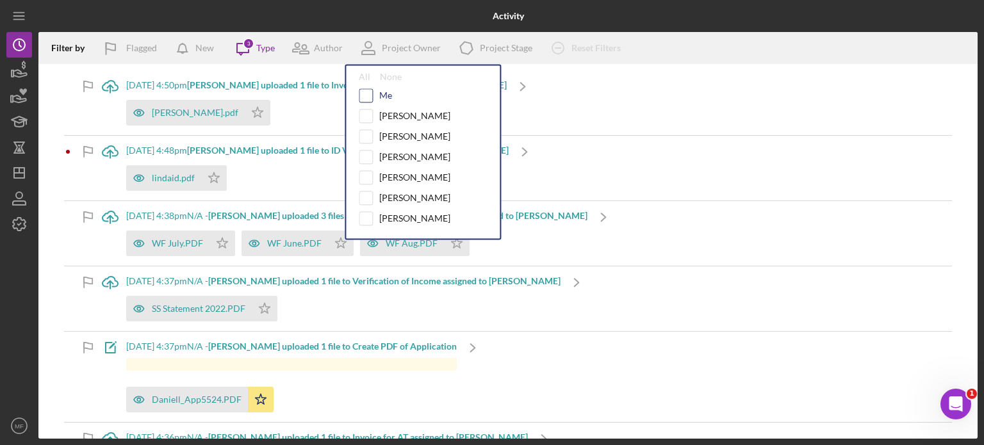
click at [369, 94] on input "checkbox" at bounding box center [365, 95] width 13 height 13
checkbox input "true"
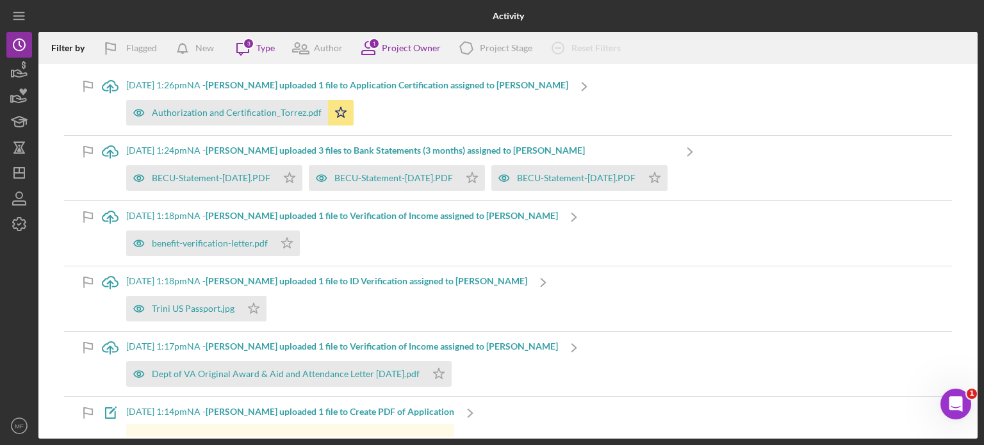
click at [559, 124] on div "Icon/Upload [DATE] 1:26pm NA - [PERSON_NAME] uploaded 1 file to Application Cer…" at bounding box center [508, 102] width 888 height 65
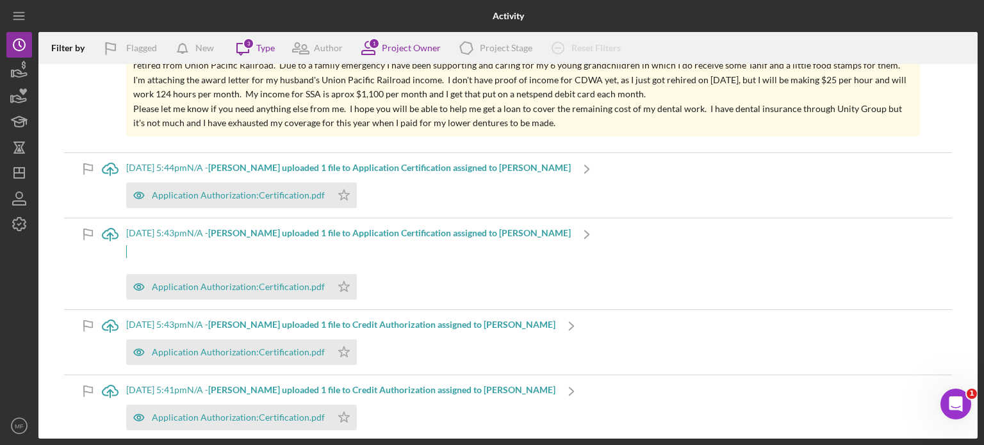
scroll to position [705, 0]
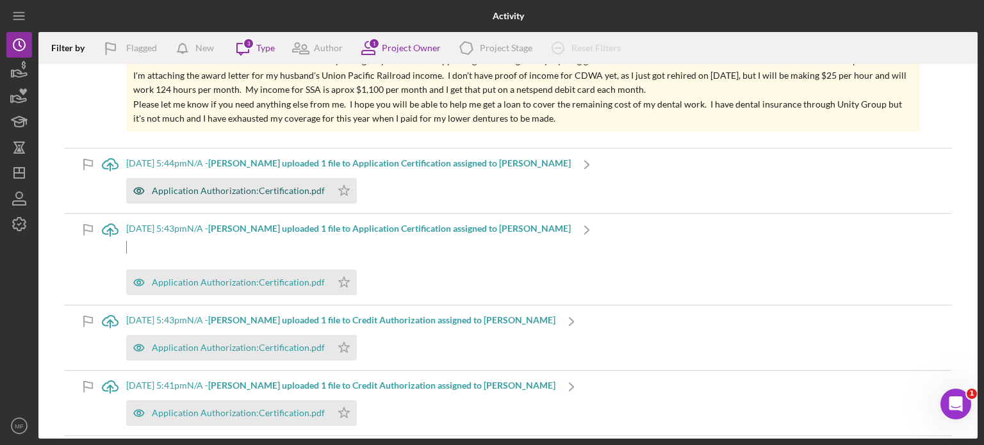
click at [243, 189] on div "Application Authorization:Certification.pdf" at bounding box center [238, 191] width 173 height 10
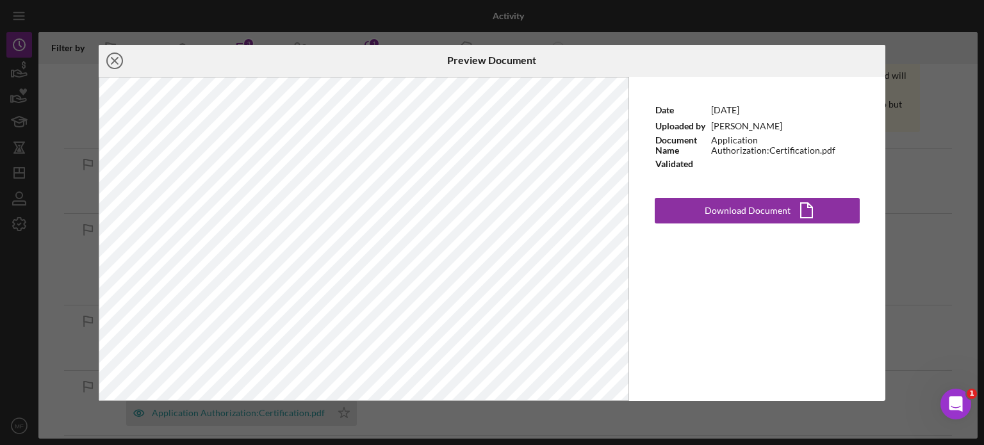
click at [116, 56] on icon "Icon/Close" at bounding box center [115, 61] width 32 height 32
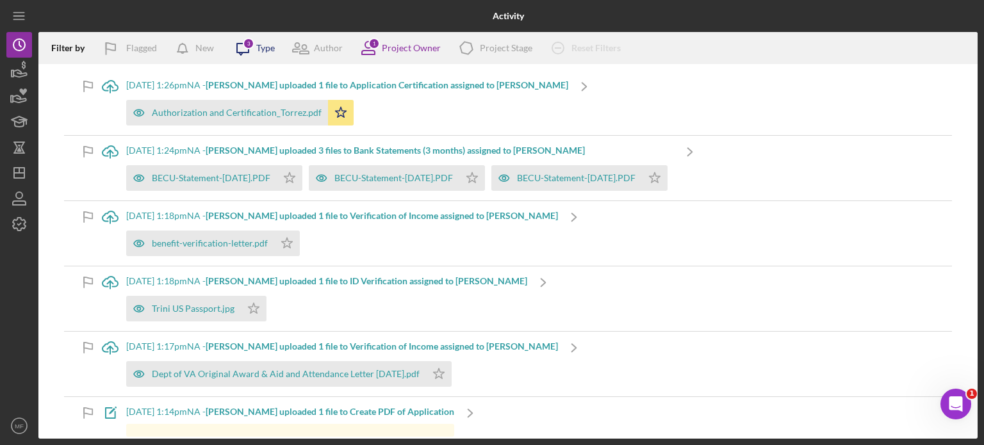
click at [252, 44] on div "3" at bounding box center [249, 44] width 12 height 12
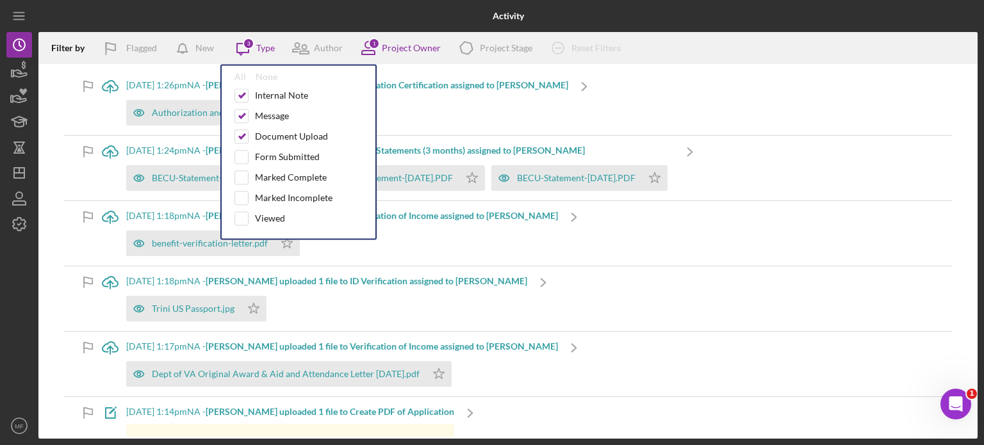
click at [431, 112] on div "Authorization and Certification_Torrez.pdf Icon/Star" at bounding box center [347, 110] width 442 height 32
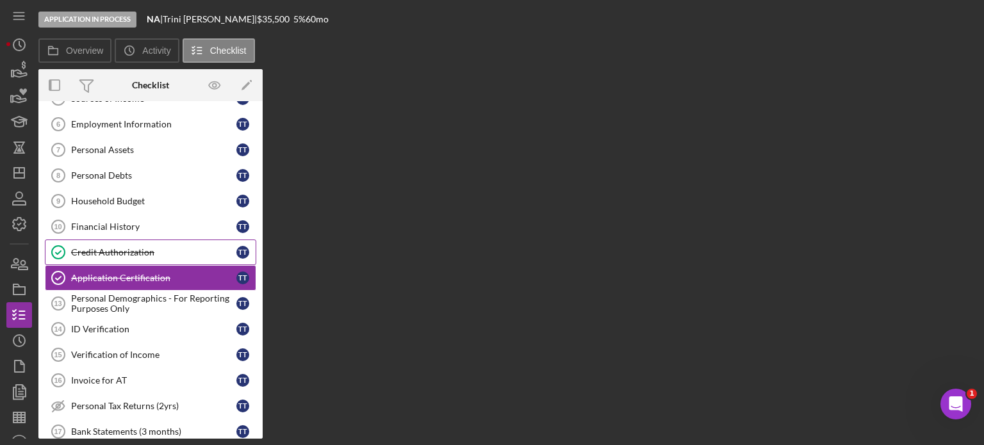
scroll to position [181, 0]
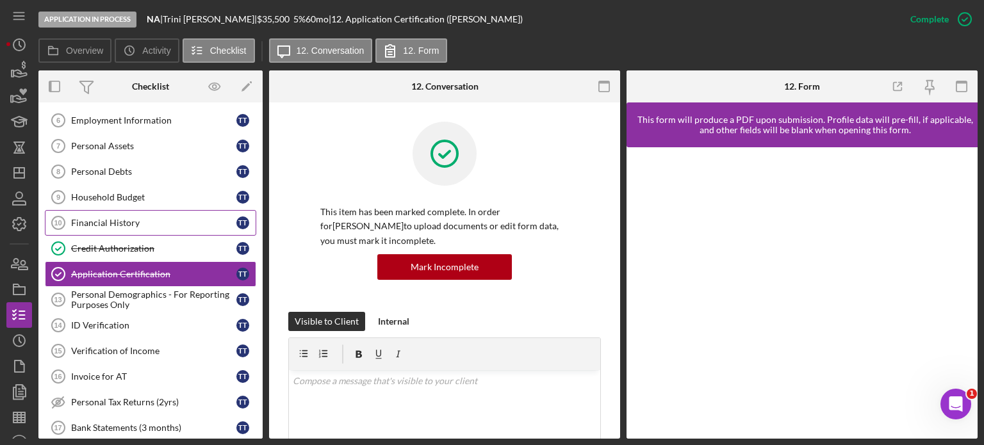
click at [103, 222] on div "Financial History" at bounding box center [153, 223] width 165 height 10
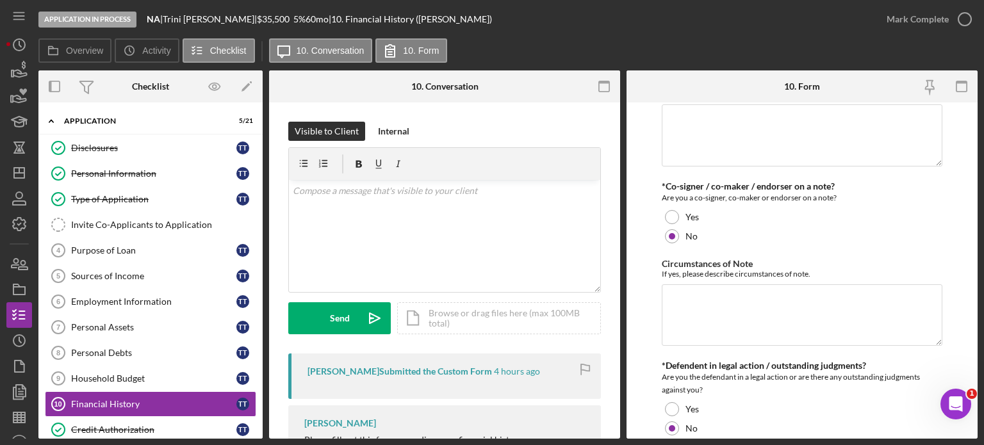
scroll to position [51, 0]
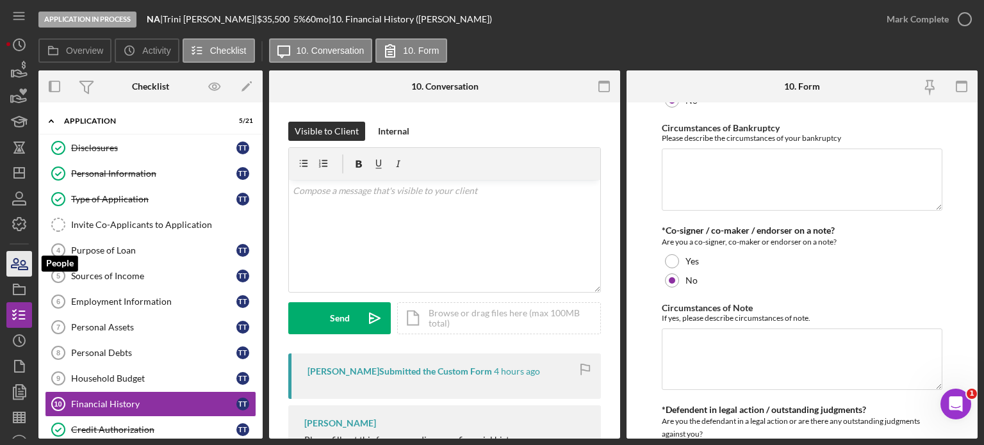
click at [20, 261] on icon "button" at bounding box center [19, 264] width 32 height 32
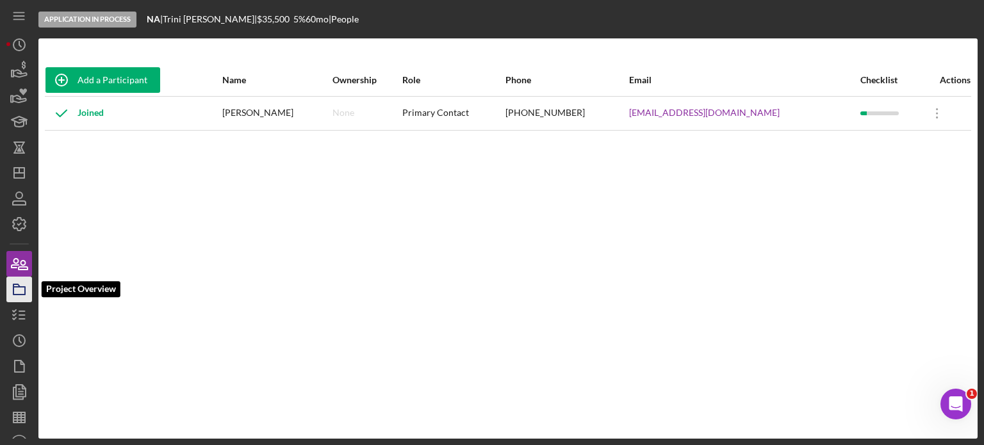
click at [20, 287] on polygon "button" at bounding box center [16, 285] width 6 height 3
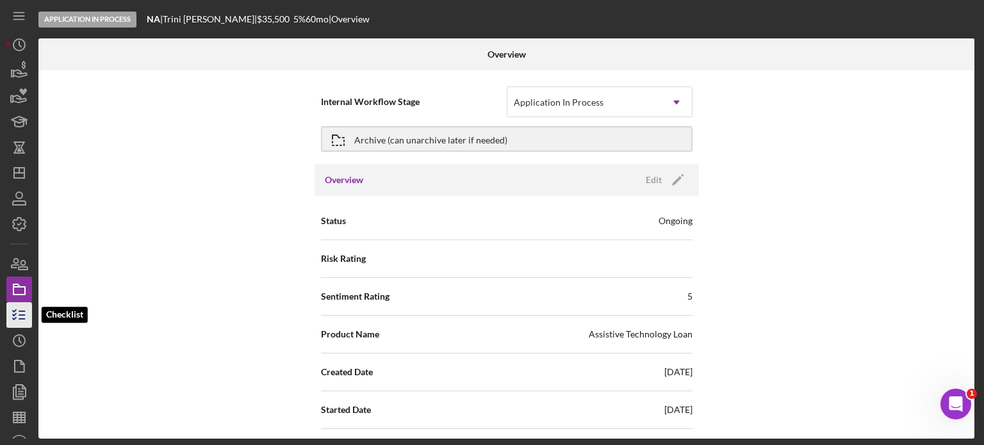
click at [22, 319] on line "button" at bounding box center [22, 319] width 6 height 0
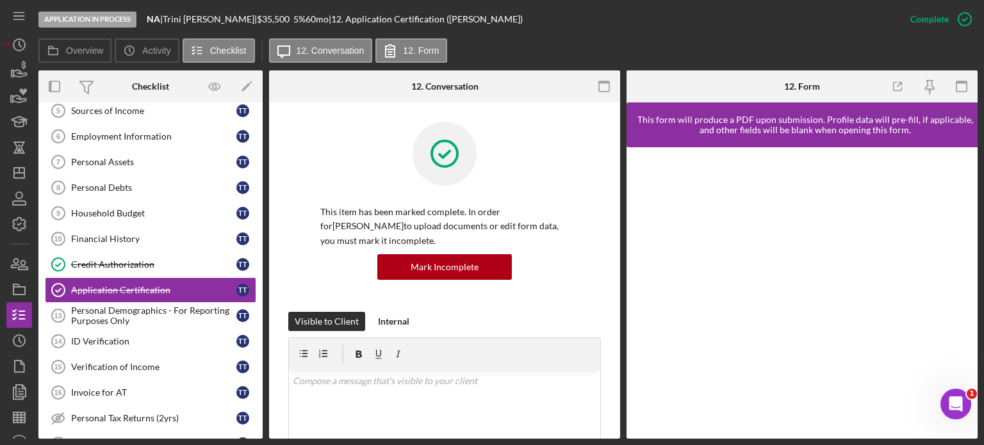
scroll to position [181, 0]
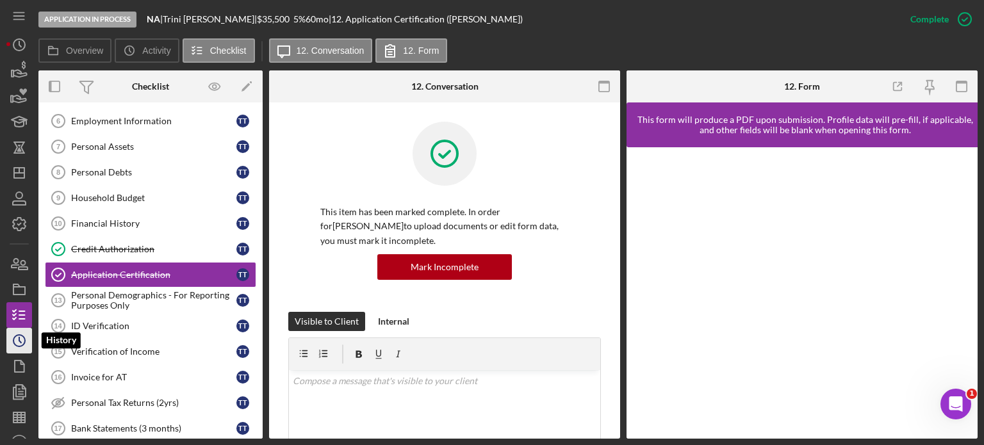
click at [19, 336] on icon "Icon/History" at bounding box center [19, 341] width 32 height 32
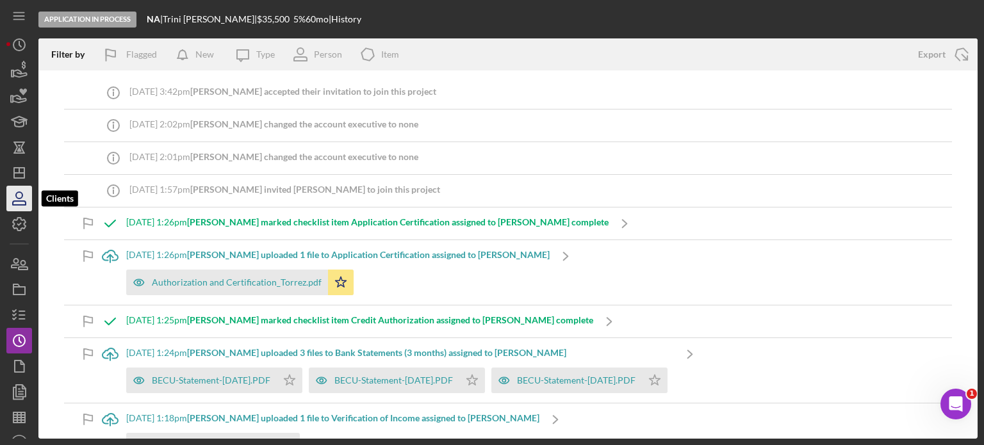
click at [19, 202] on icon "button" at bounding box center [19, 199] width 32 height 32
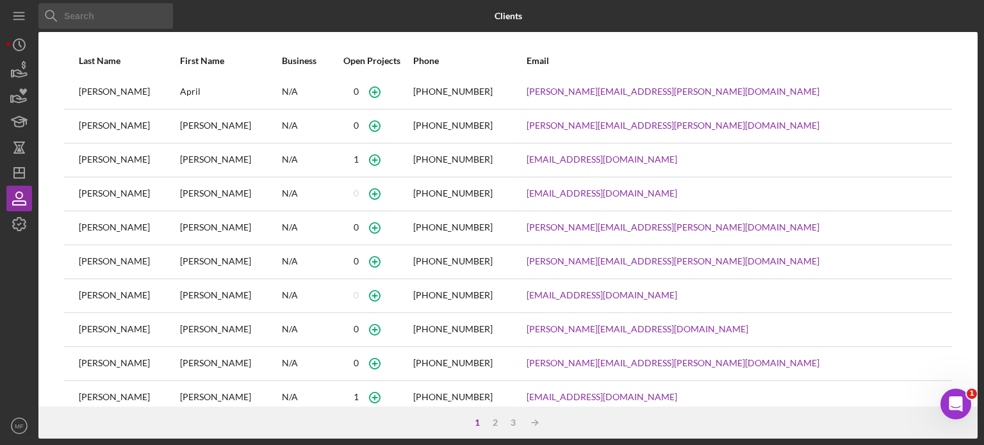
scroll to position [190, 0]
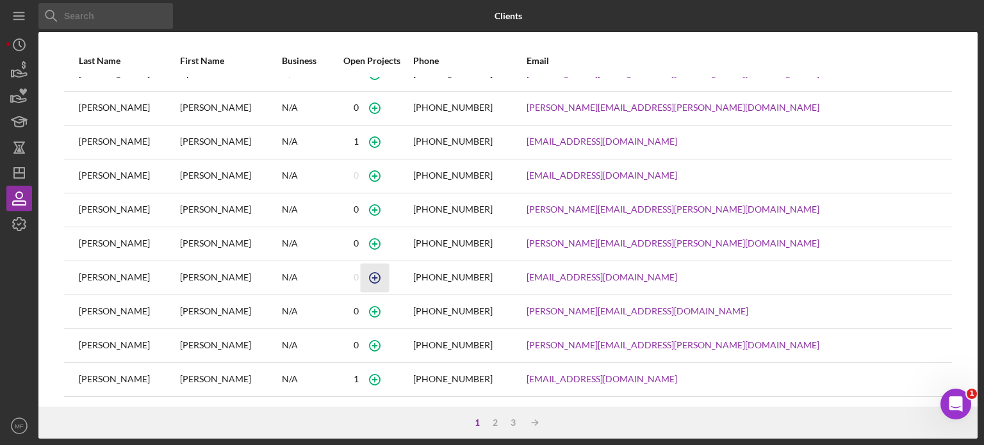
click at [389, 274] on icon "button" at bounding box center [374, 277] width 29 height 29
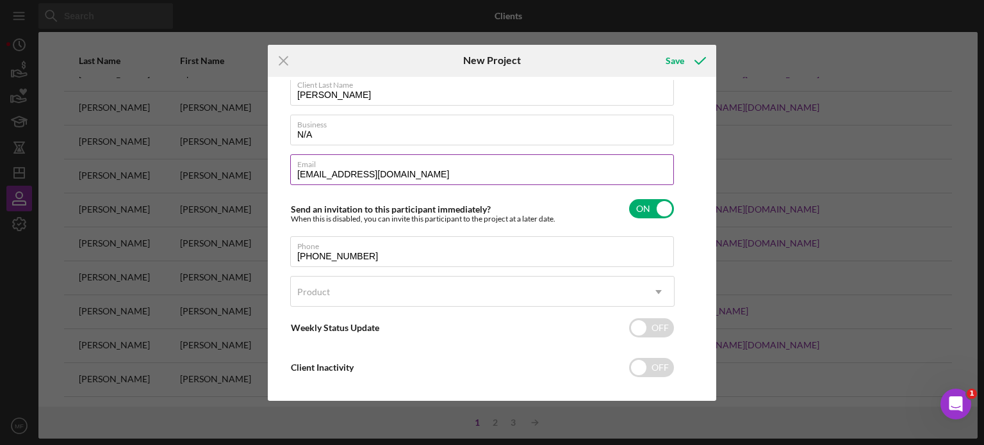
scroll to position [79, 0]
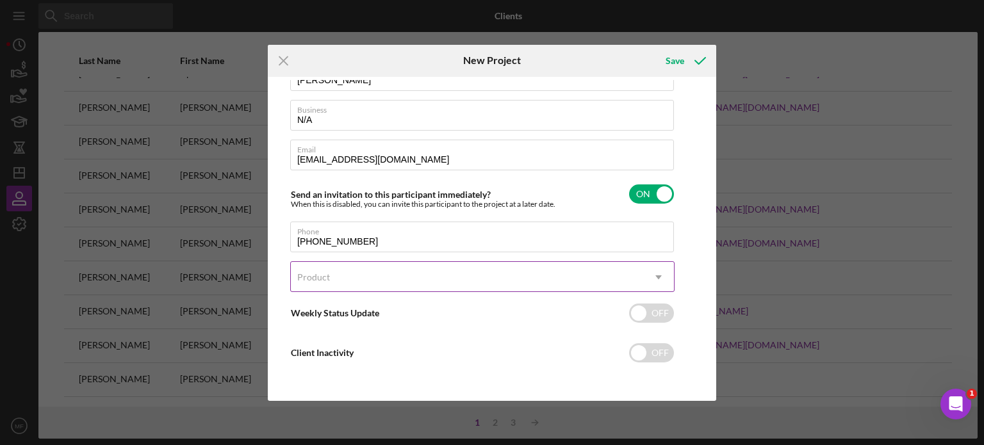
click at [659, 277] on use at bounding box center [658, 278] width 6 height 4
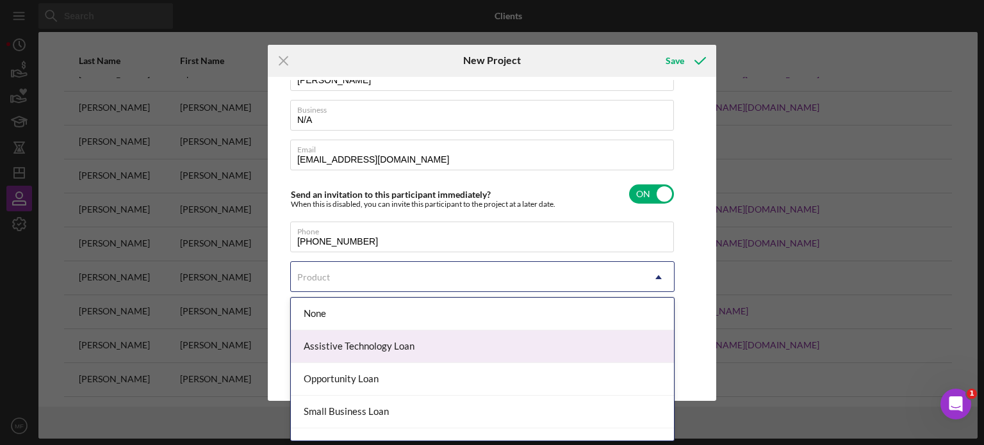
click at [393, 344] on div "Assistive Technology Loan" at bounding box center [482, 347] width 383 height 33
checkbox input "true"
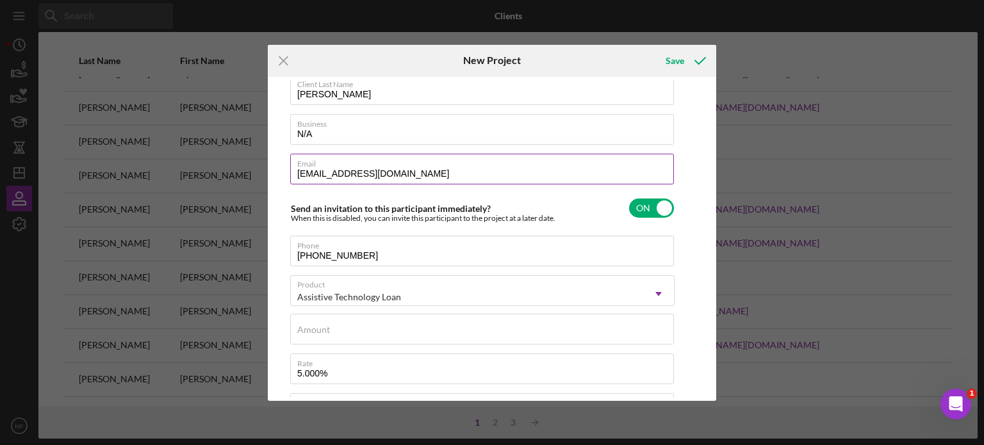
scroll to position [128, 0]
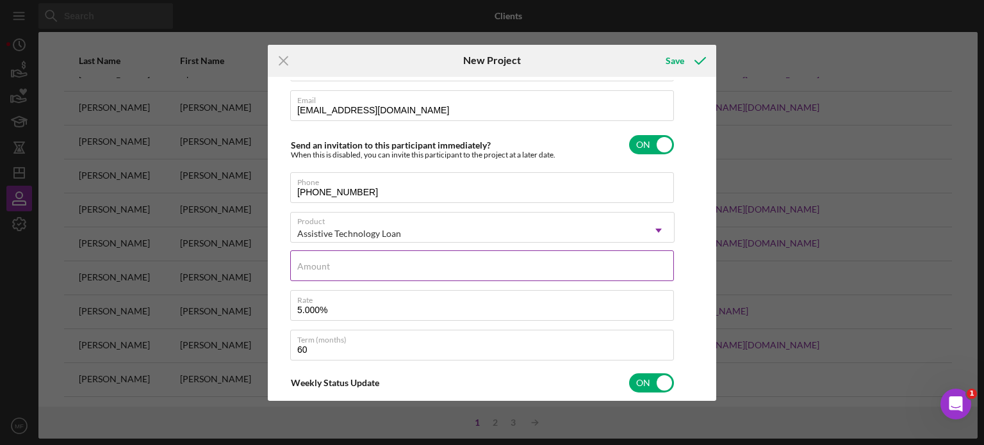
click at [379, 271] on input "Amount" at bounding box center [482, 265] width 384 height 31
type textarea "Here's a snapshot of information that has been fully approved, as well as the i…"
click at [345, 268] on input "Amount" at bounding box center [482, 265] width 384 height 31
type input "$1"
type textarea "Here's a snapshot of information that has been fully approved, as well as the i…"
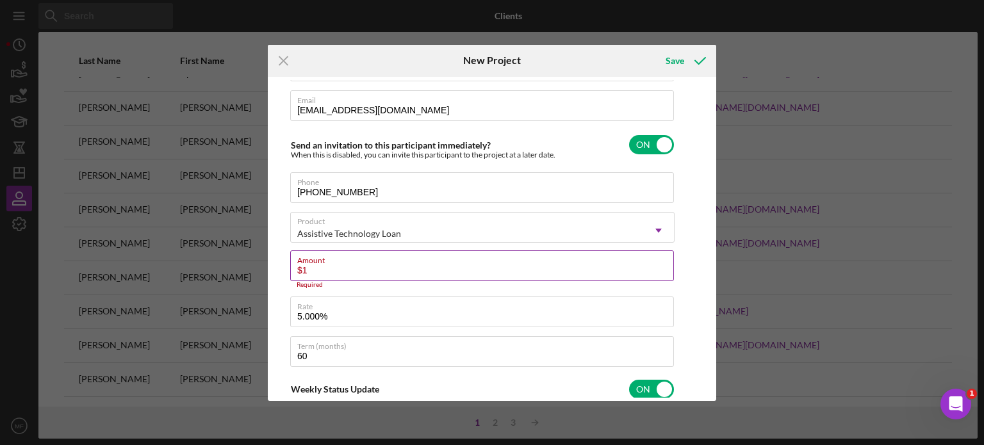
type input "$14"
type textarea "Here's a snapshot of information that has been fully approved, as well as the i…"
type input "$140"
type textarea "Here's a snapshot of information that has been fully approved, as well as the i…"
type input "$1,400"
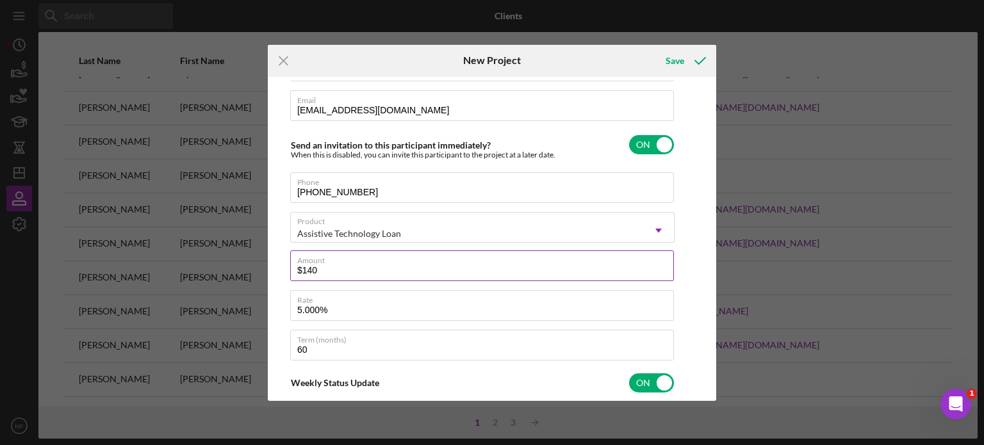
type textarea "Here's a snapshot of information that has been fully approved, as well as the i…"
type input "$14,000"
type textarea "Here's a snapshot of information that has been fully approved, as well as the i…"
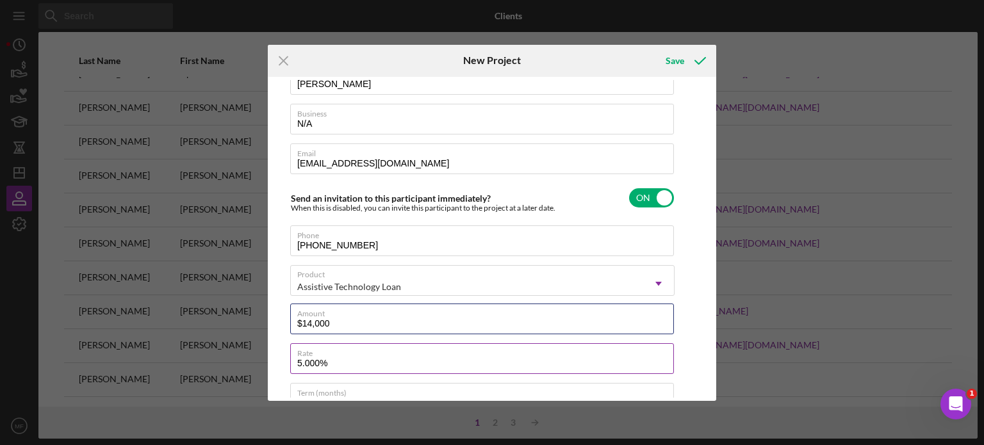
scroll to position [0, 0]
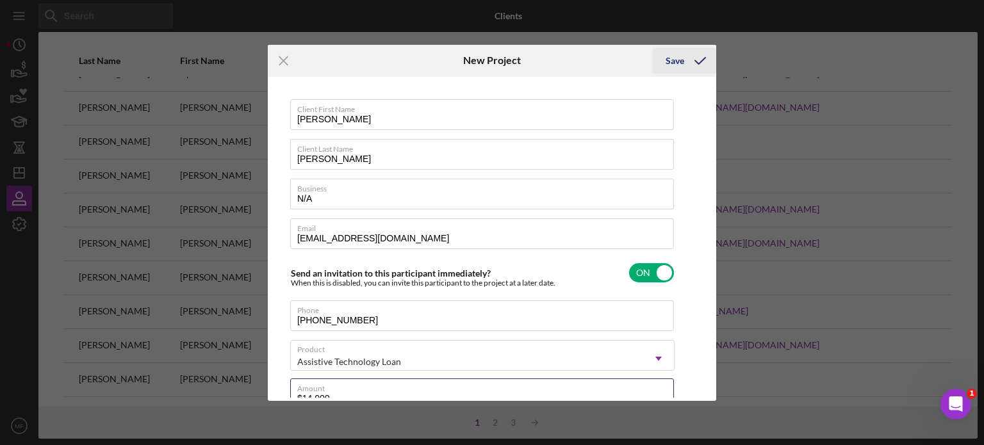
type input "$14,000"
click at [676, 61] on div "Save" at bounding box center [674, 61] width 19 height 26
type textarea "Here's a snapshot of information that has been fully approved, as well as the i…"
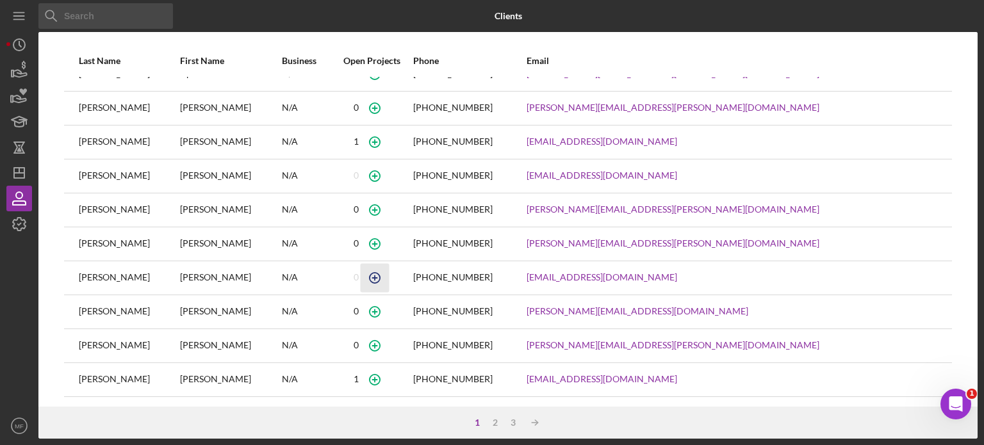
click at [389, 277] on icon "button" at bounding box center [374, 277] width 29 height 29
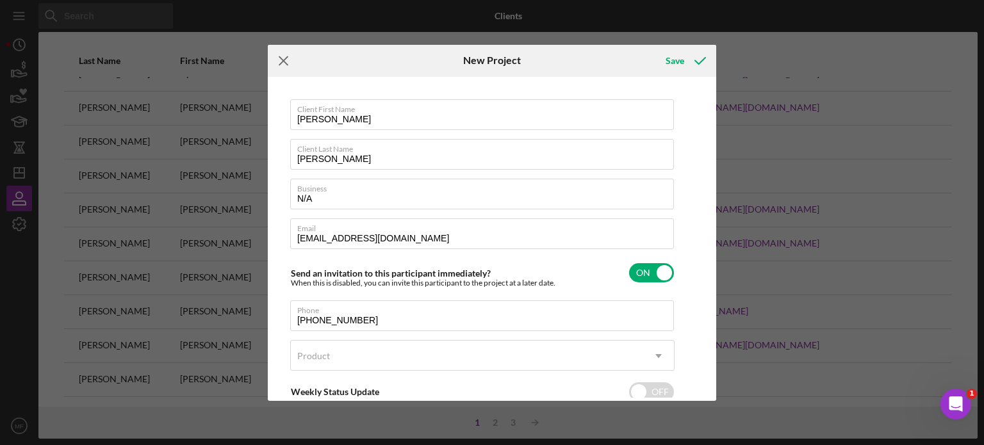
click at [286, 61] on icon "Icon/Menu Close" at bounding box center [284, 61] width 32 height 32
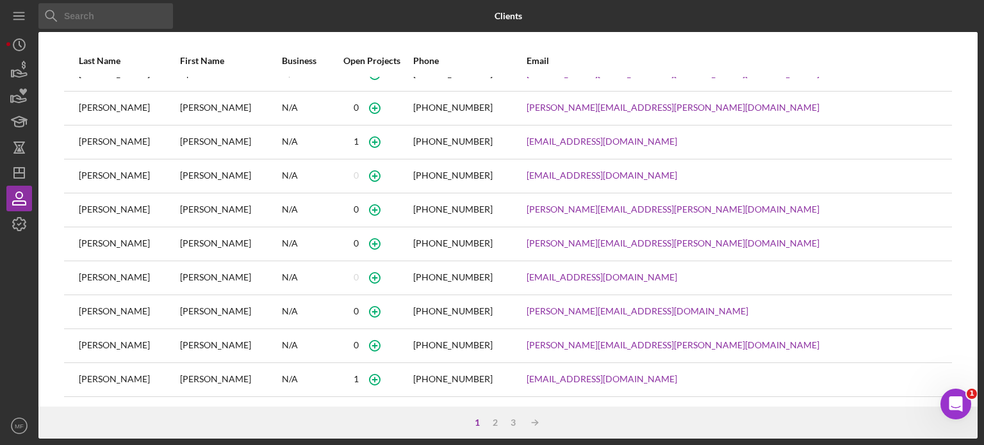
click at [290, 280] on div "N/A" at bounding box center [306, 278] width 49 height 32
click at [22, 170] on icon "Icon/Dashboard" at bounding box center [19, 173] width 32 height 32
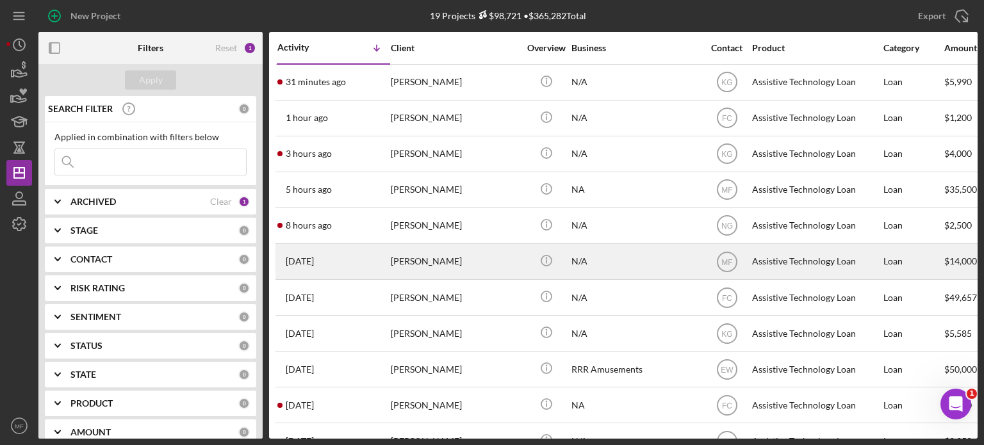
click at [477, 257] on div "[PERSON_NAME]" at bounding box center [455, 262] width 128 height 34
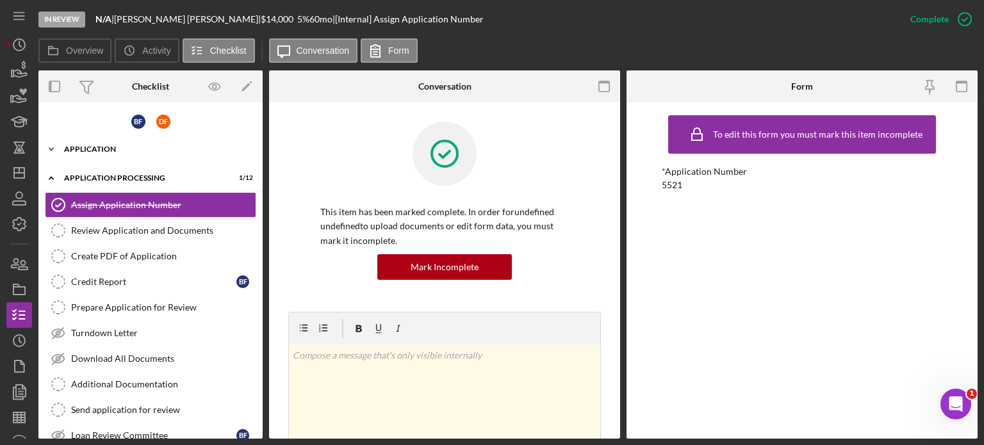
click at [119, 154] on div "Icon/Expander Application 0 / 36" at bounding box center [150, 149] width 224 height 26
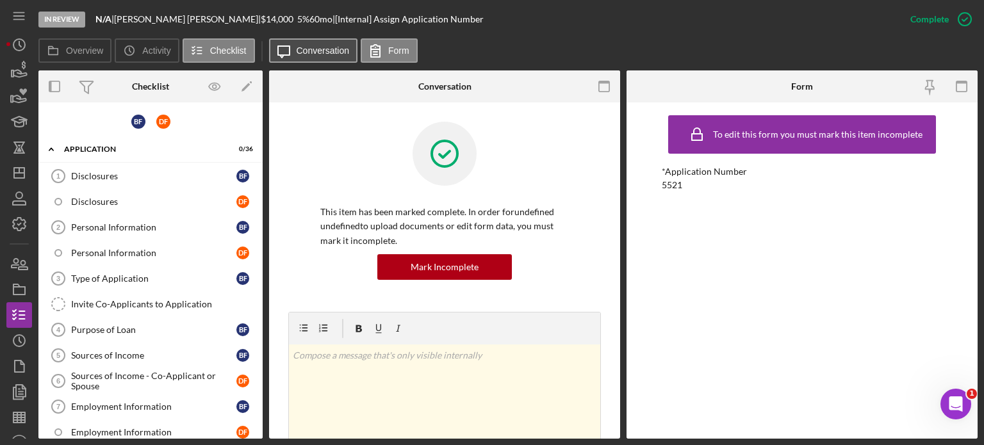
click at [305, 51] on label "Conversation" at bounding box center [323, 50] width 53 height 10
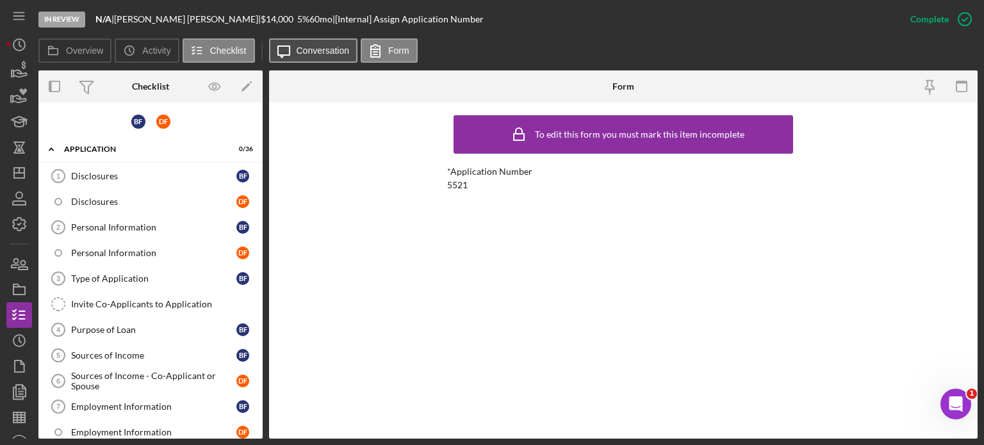
click at [297, 53] on label "Conversation" at bounding box center [323, 50] width 53 height 10
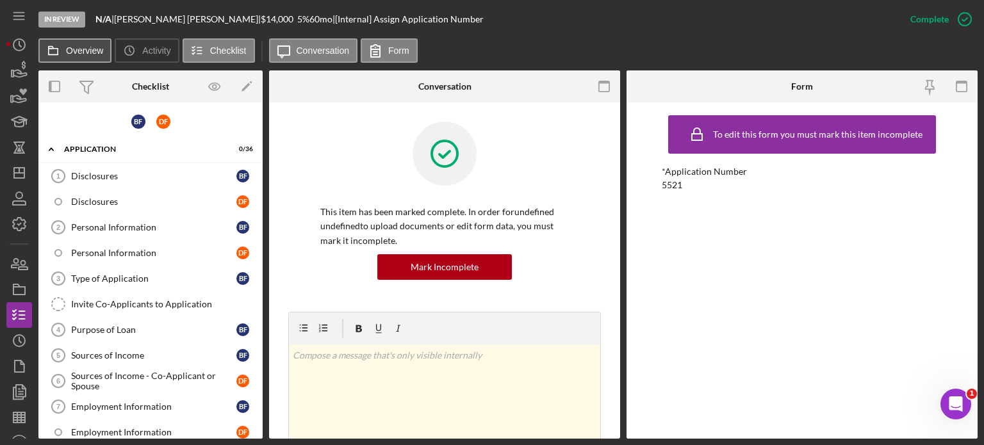
click at [88, 48] on label "Overview" at bounding box center [84, 50] width 37 height 10
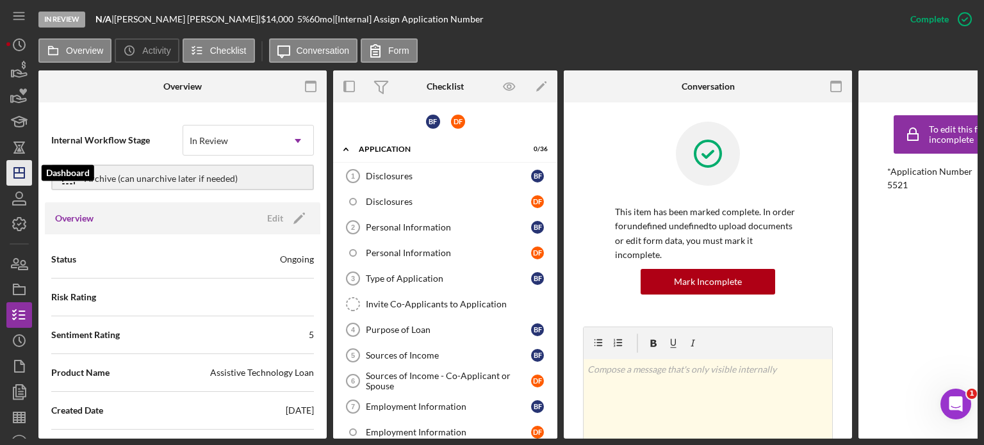
click at [23, 174] on icon "Icon/Dashboard" at bounding box center [19, 173] width 32 height 32
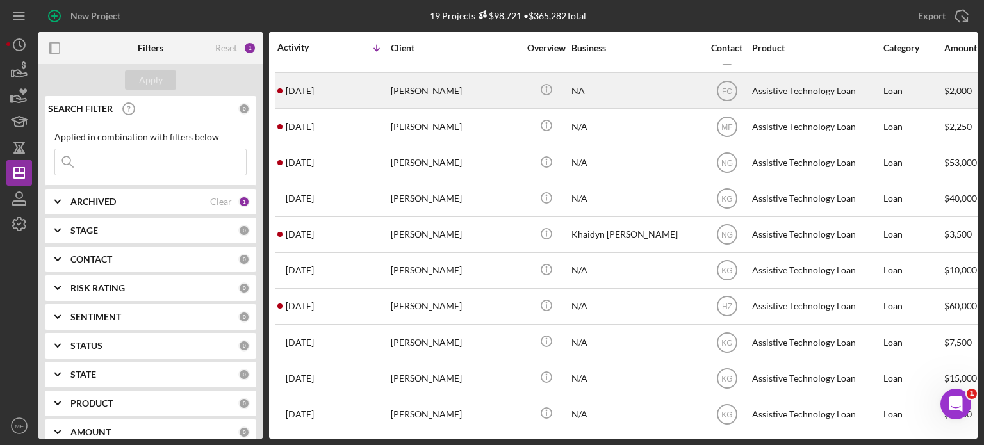
scroll to position [323, 0]
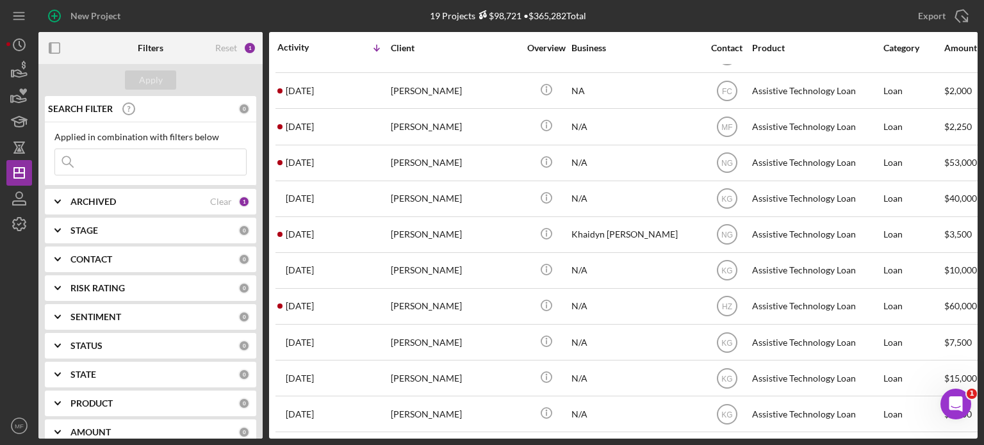
click at [182, 196] on div "ARCHIVED Clear 1" at bounding box center [159, 202] width 179 height 12
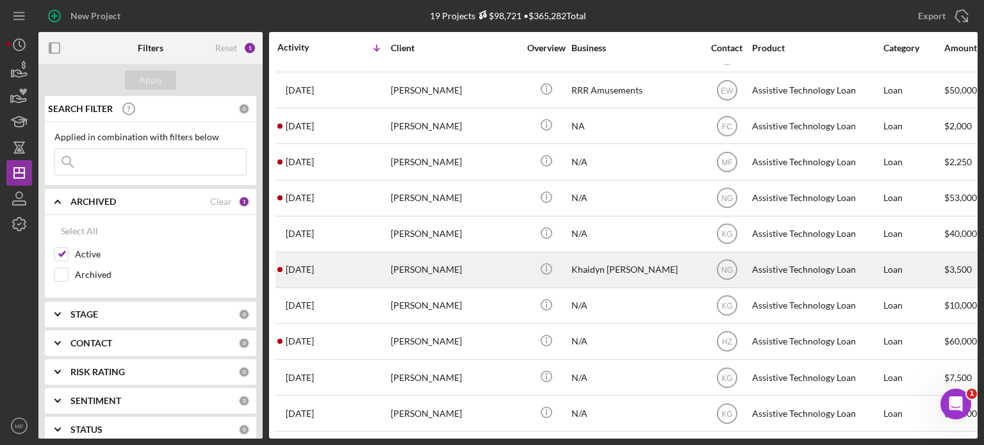
scroll to position [259, 0]
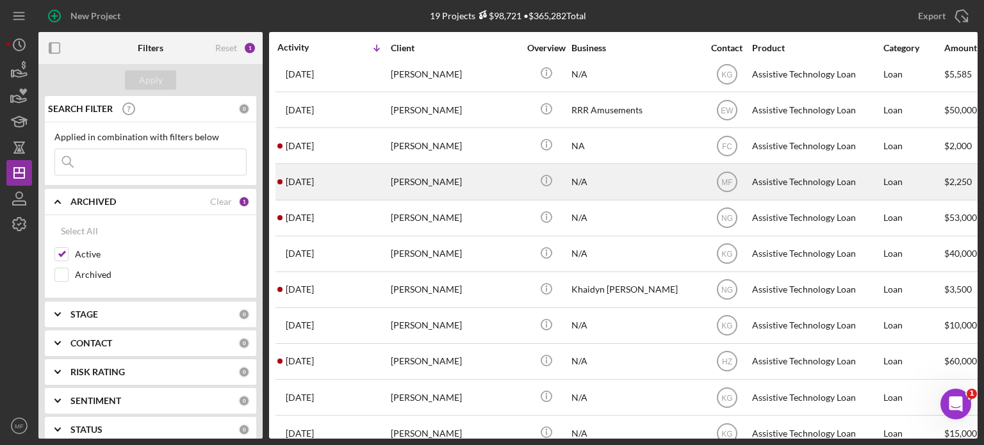
click at [457, 179] on div "[PERSON_NAME]" at bounding box center [455, 182] width 128 height 34
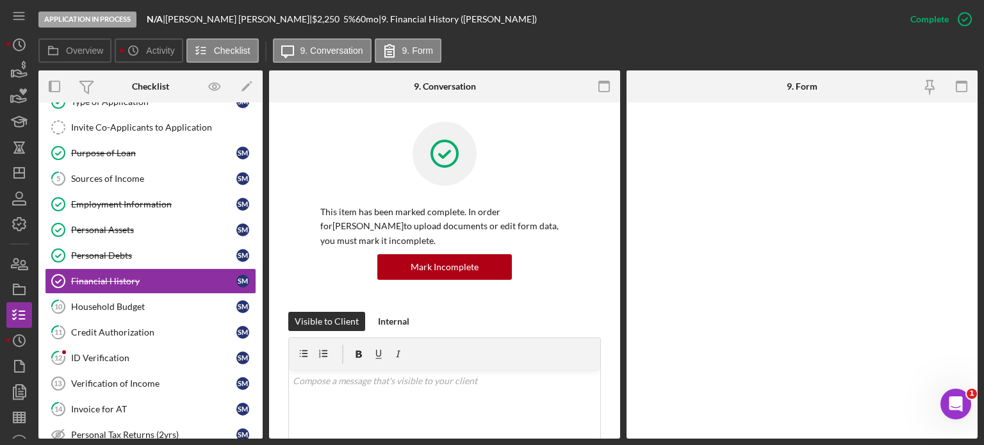
scroll to position [104, 0]
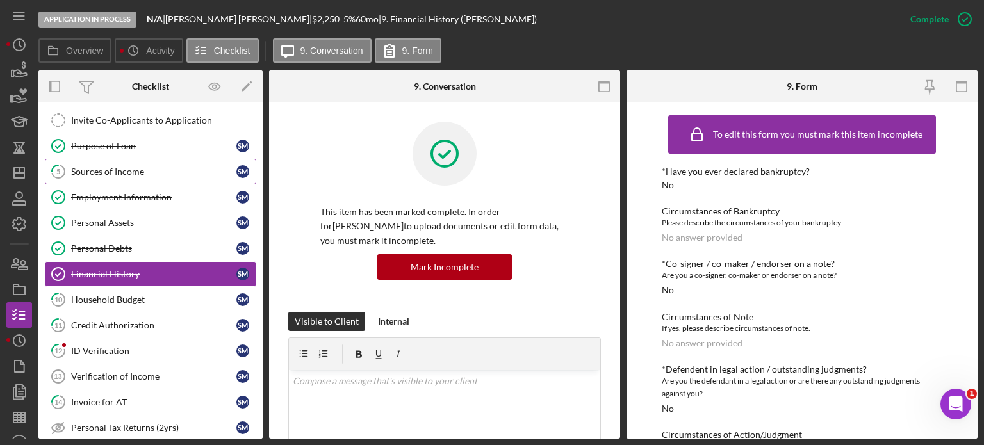
click at [127, 168] on div "Sources of Income" at bounding box center [153, 172] width 165 height 10
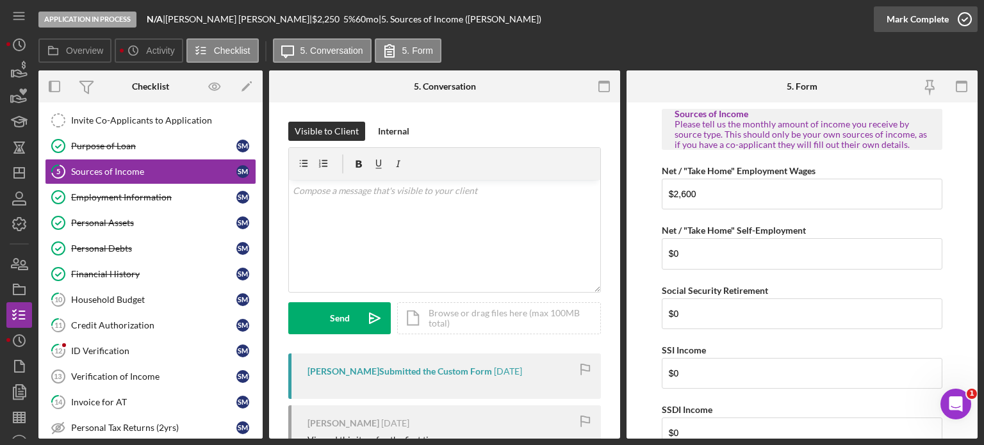
click at [956, 16] on icon "button" at bounding box center [965, 19] width 32 height 32
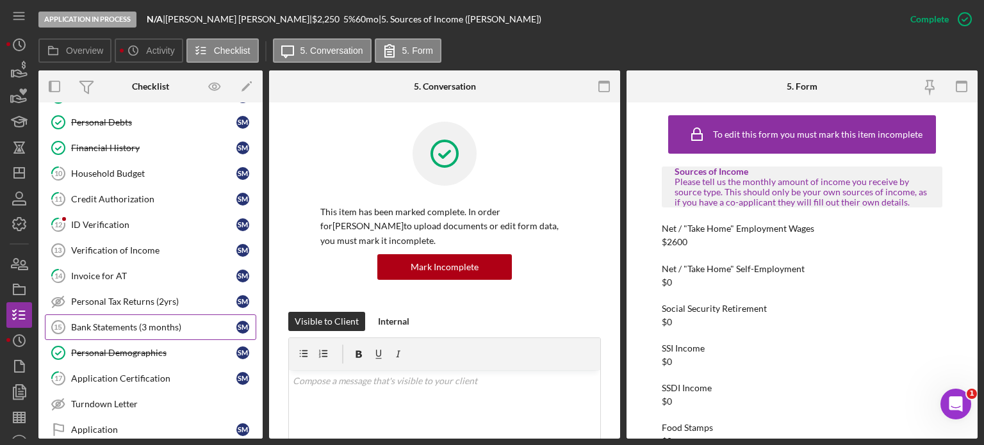
scroll to position [233, 0]
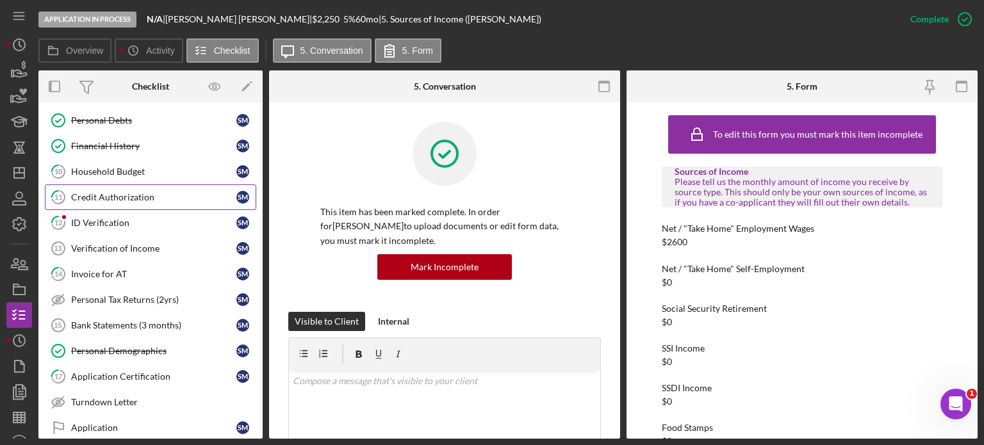
click at [92, 192] on div "Credit Authorization" at bounding box center [153, 197] width 165 height 10
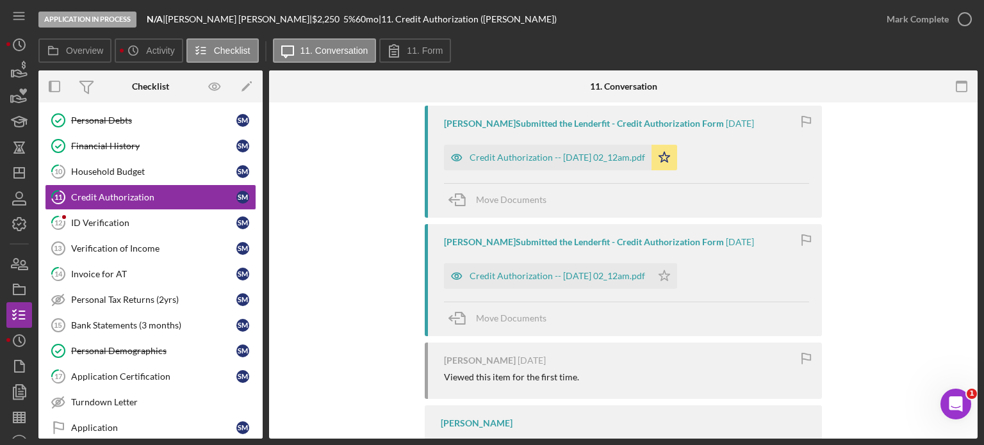
scroll to position [256, 0]
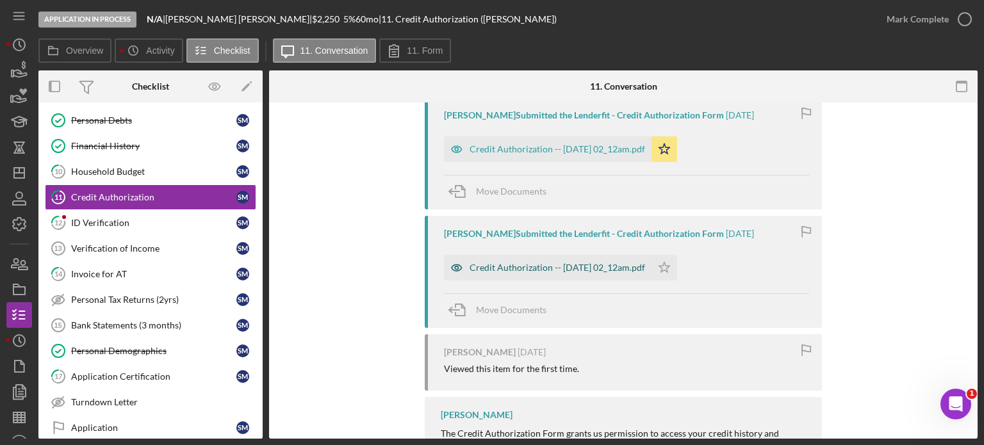
click at [573, 263] on div "Credit Authorization -- [DATE] 02_12am.pdf" at bounding box center [556, 268] width 175 height 10
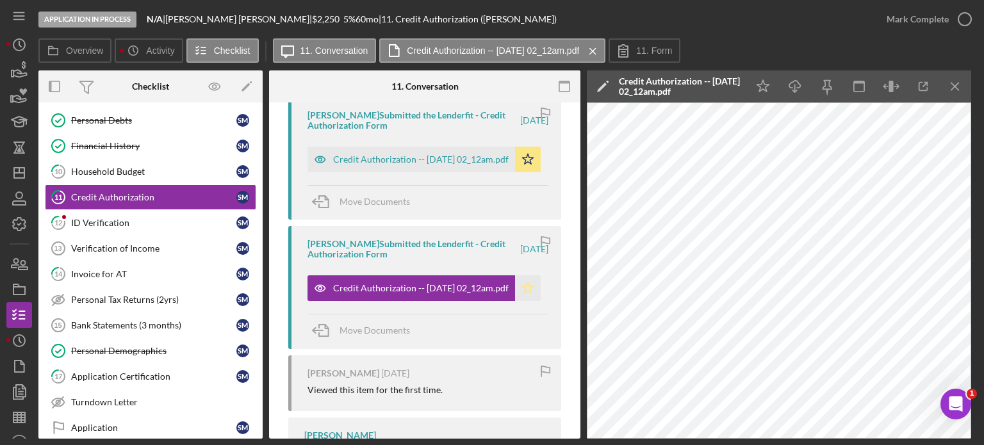
click at [525, 286] on polygon "button" at bounding box center [528, 288] width 11 height 10
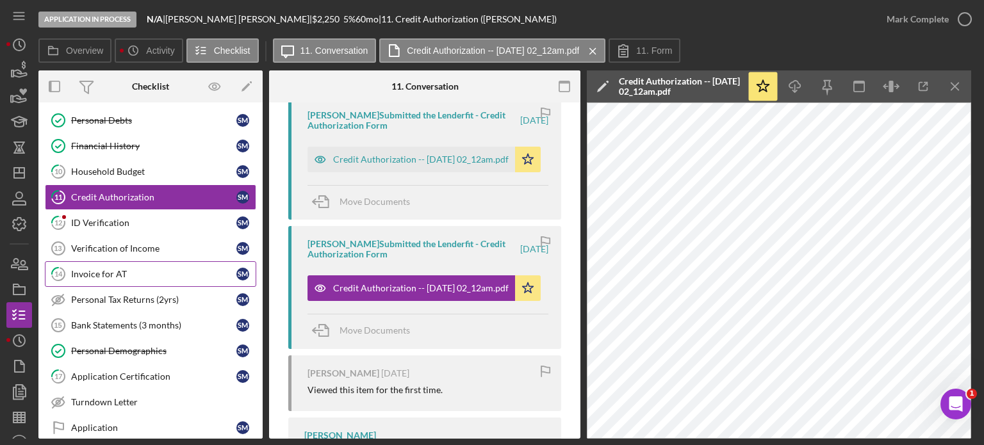
click at [123, 269] on div "Invoice for AT" at bounding box center [153, 274] width 165 height 10
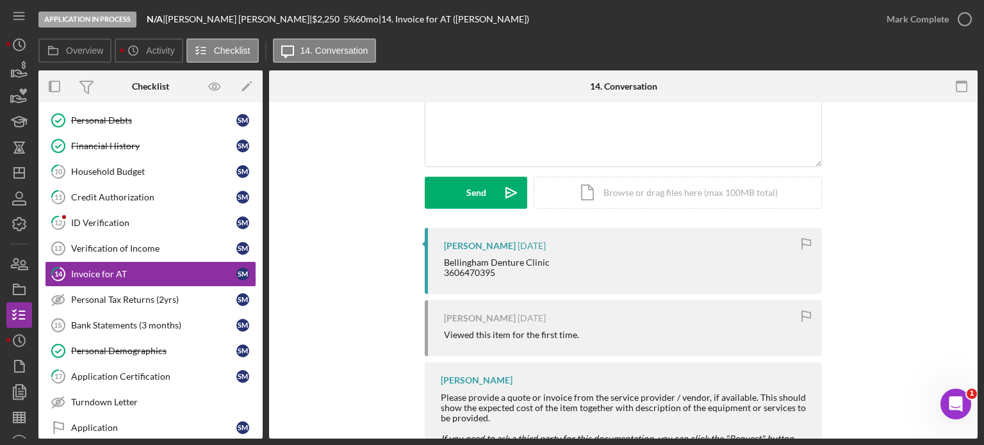
scroll to position [128, 0]
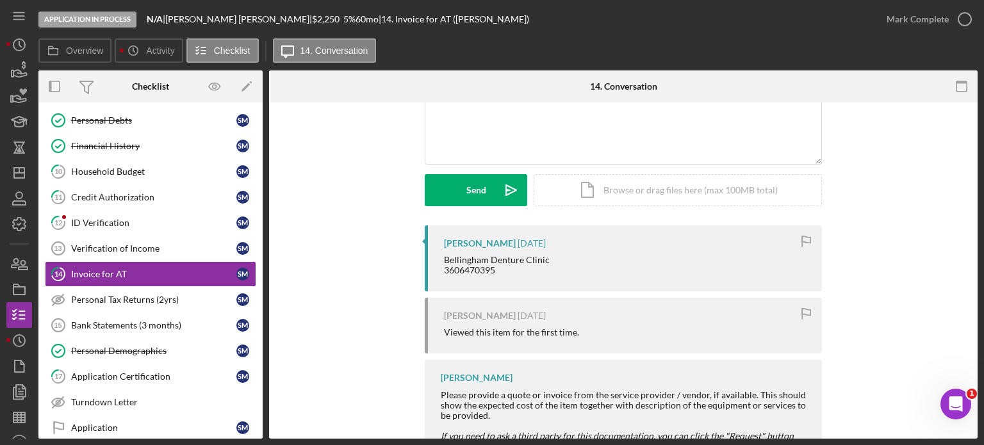
click at [578, 265] on div "Bellingham Denture Clinic 3606470395" at bounding box center [626, 265] width 365 height 20
click at [577, 265] on div "Bellingham Denture Clinic 3606470395" at bounding box center [626, 265] width 365 height 20
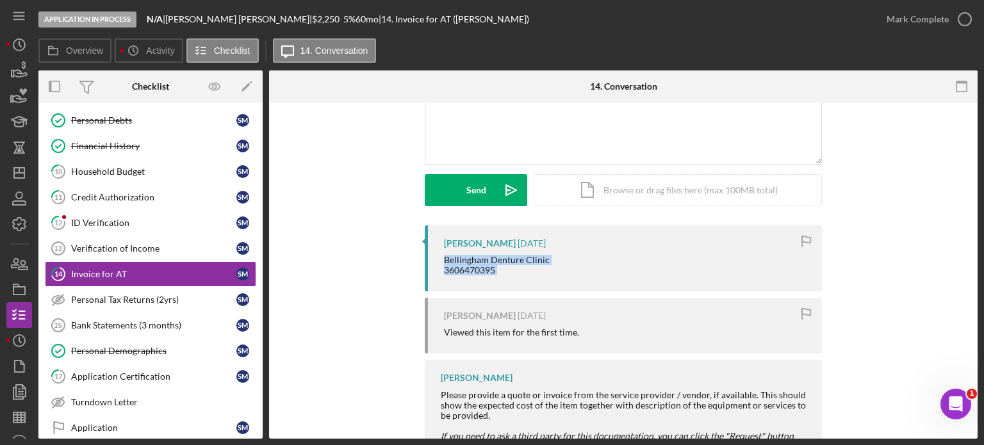
click at [576, 265] on div "Bellingham Denture Clinic 3606470395" at bounding box center [626, 265] width 365 height 20
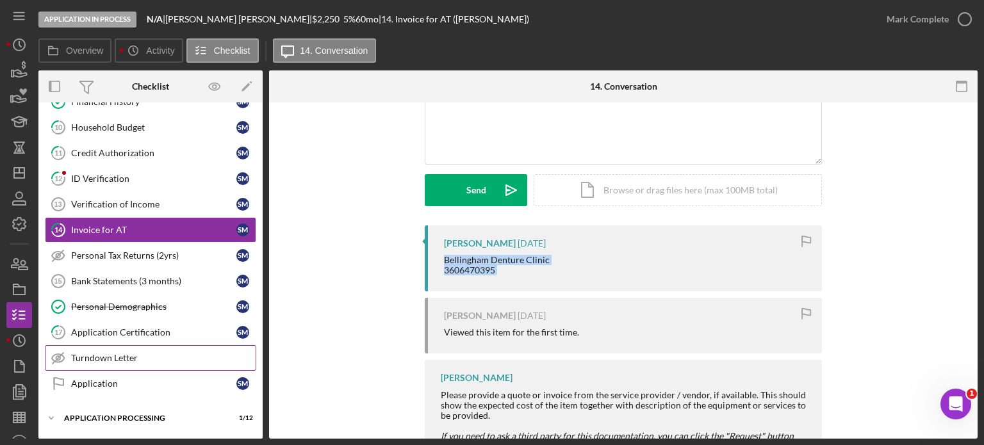
scroll to position [328, 0]
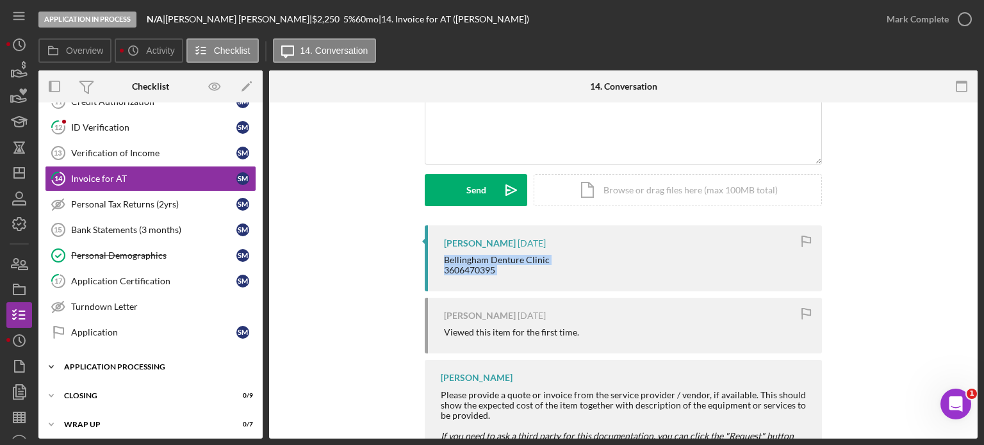
click at [136, 363] on div "Application Processing" at bounding box center [155, 367] width 183 height 8
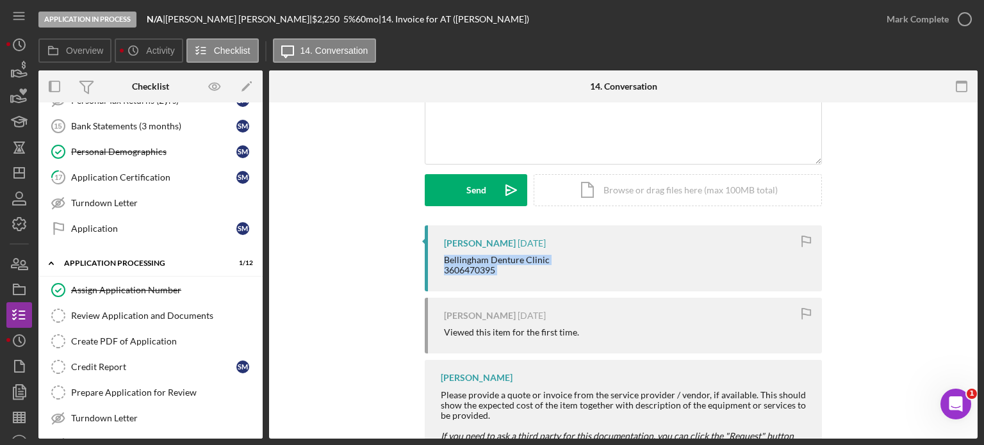
scroll to position [446, 0]
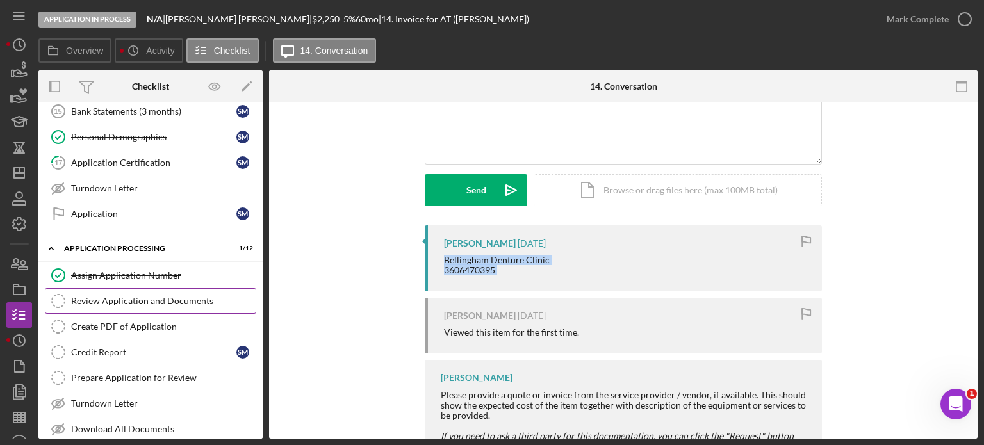
click at [143, 296] on div "Review Application and Documents" at bounding box center [163, 301] width 184 height 10
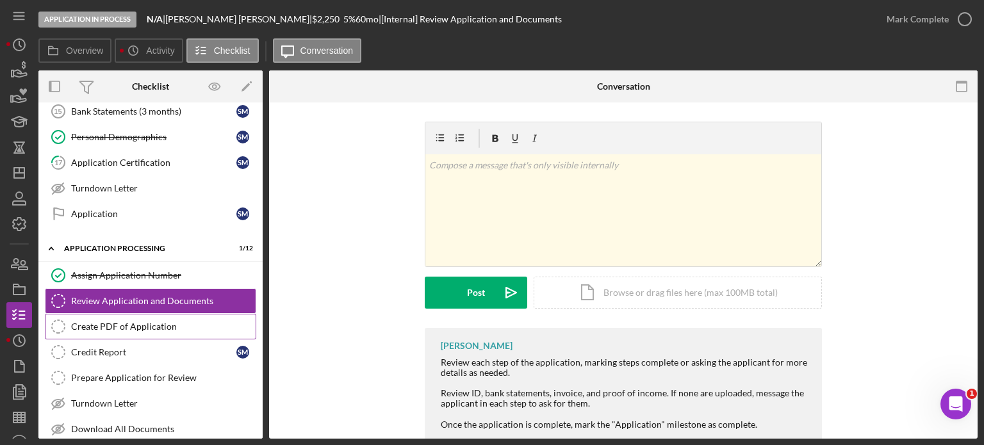
click at [135, 323] on div "Create PDF of Application" at bounding box center [163, 327] width 184 height 10
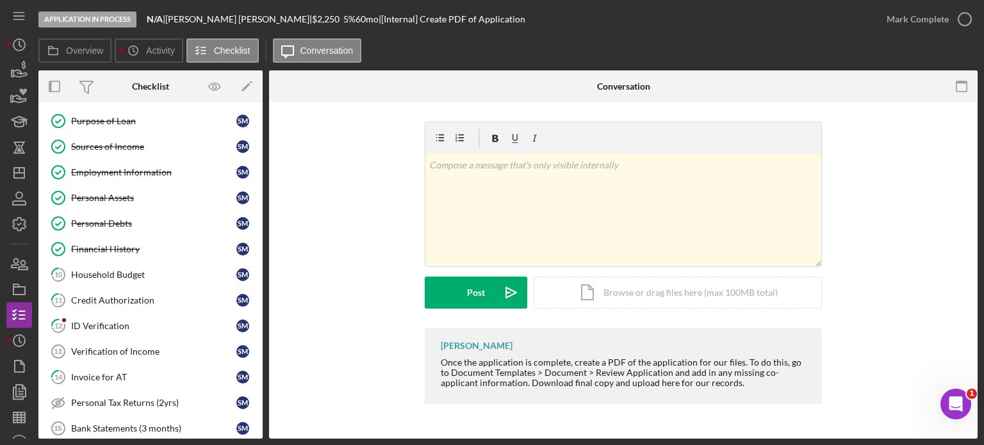
scroll to position [62, 0]
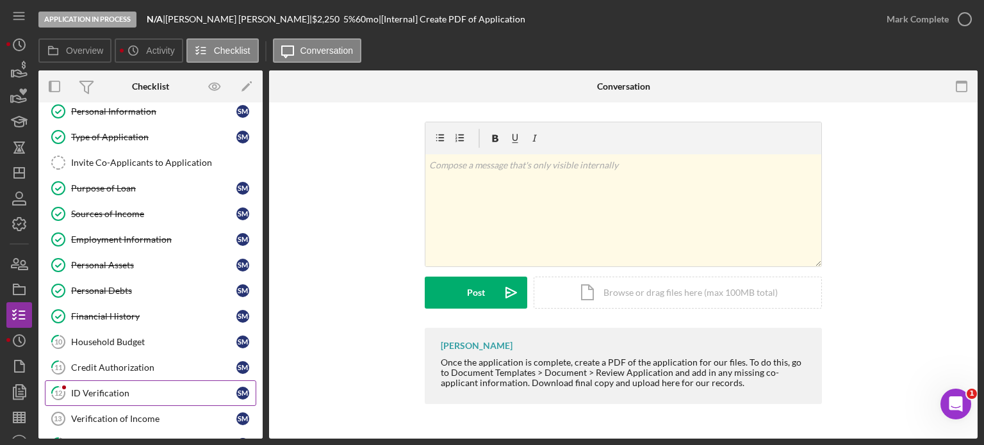
click at [120, 389] on div "ID Verification" at bounding box center [153, 393] width 165 height 10
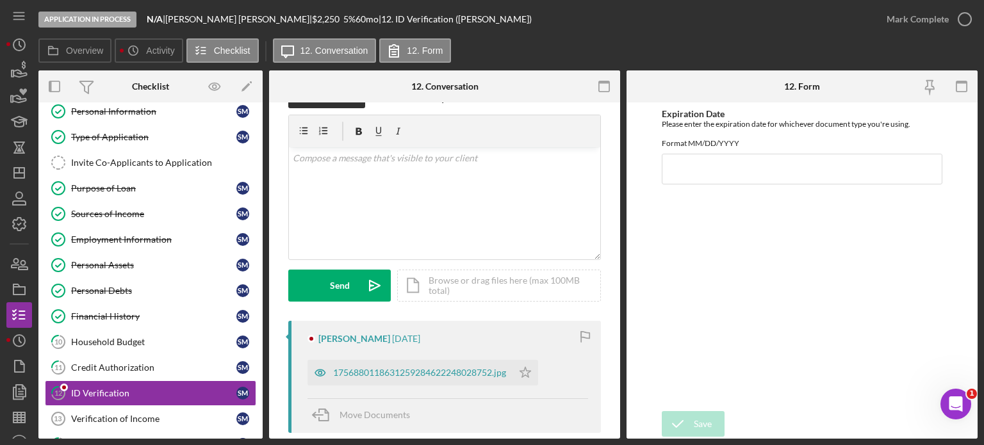
scroll to position [64, 0]
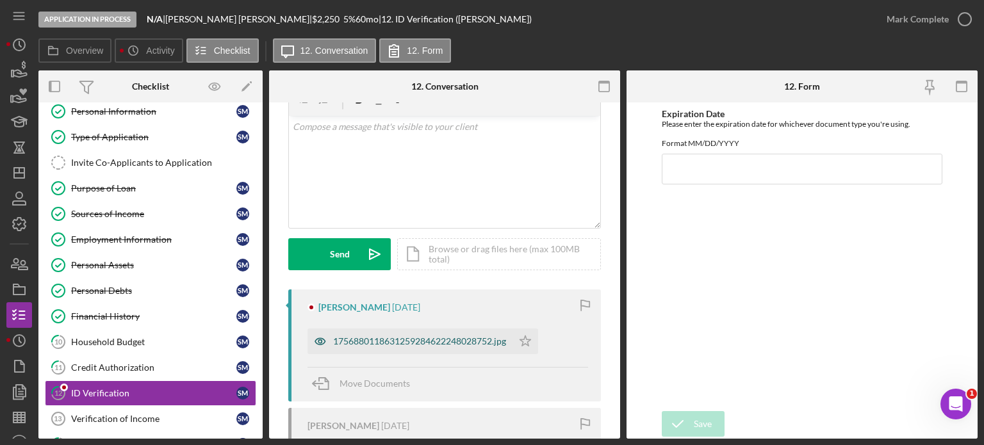
click at [418, 339] on div "1756880118631259284622248028752.jpg" at bounding box center [419, 341] width 173 height 10
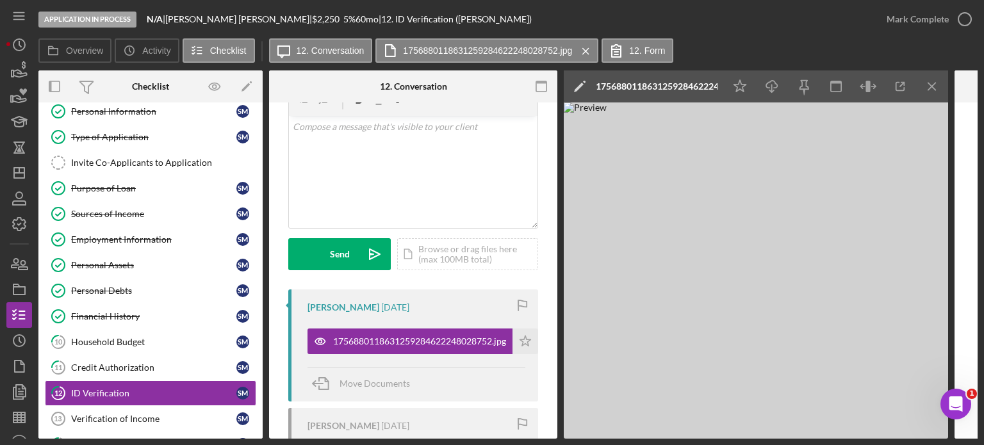
click at [817, 325] on img at bounding box center [756, 270] width 384 height 336
